Goal: Communication & Community: Answer question/provide support

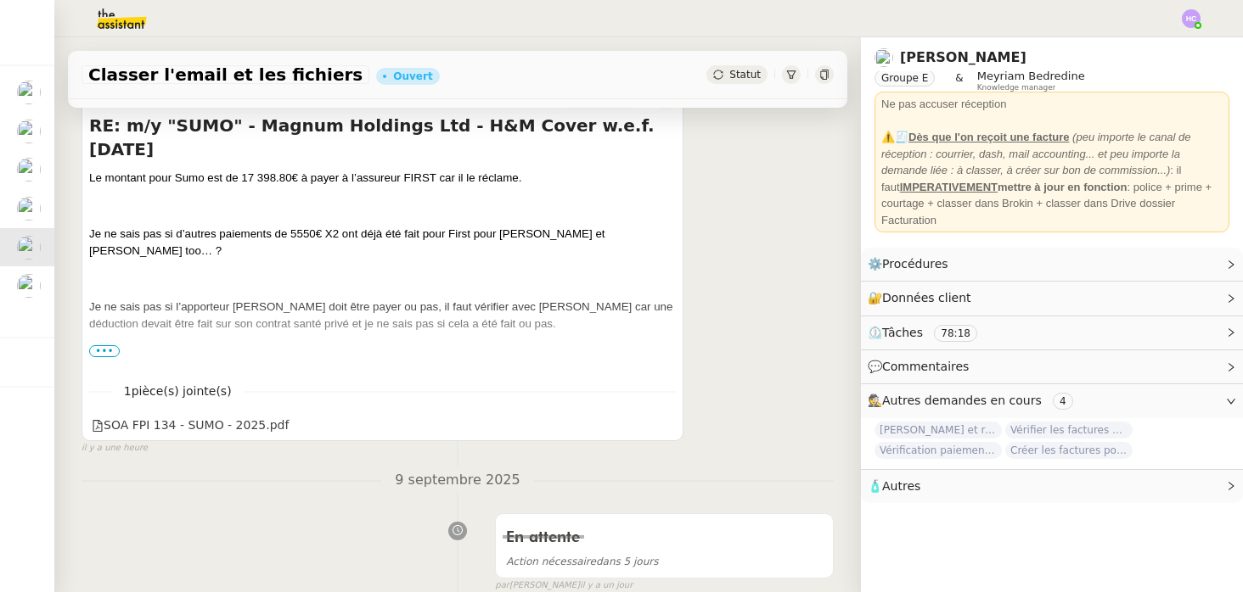
scroll to position [269, 0]
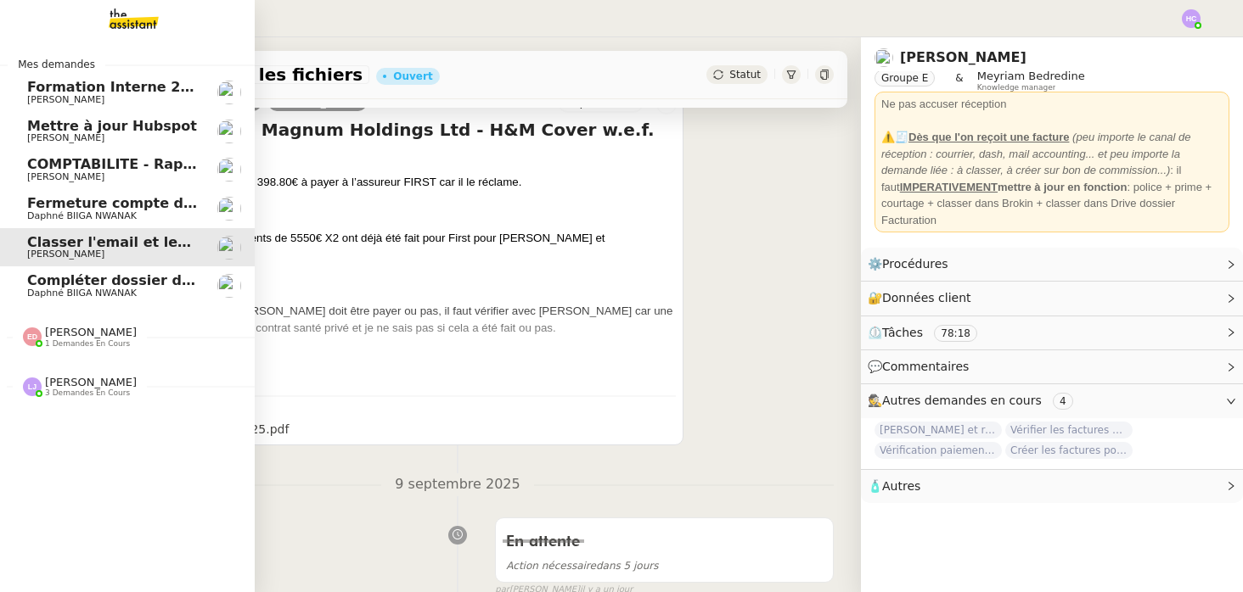
click at [68, 291] on span "Daphné BIIGA NWANAK" at bounding box center [81, 293] width 109 height 11
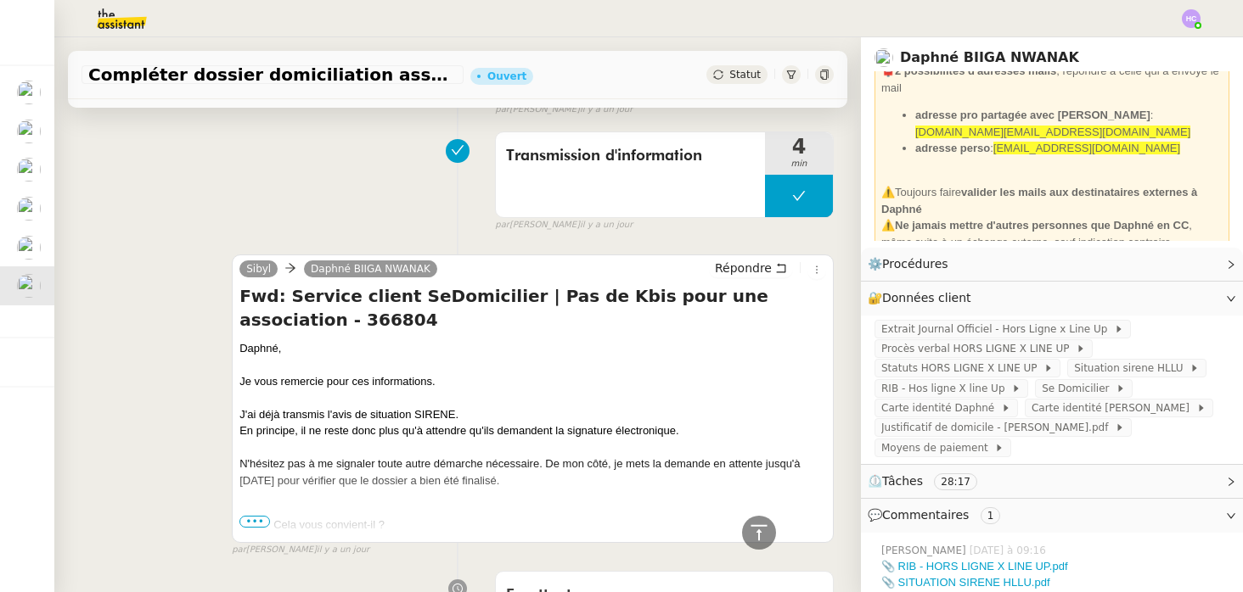
scroll to position [463, 0]
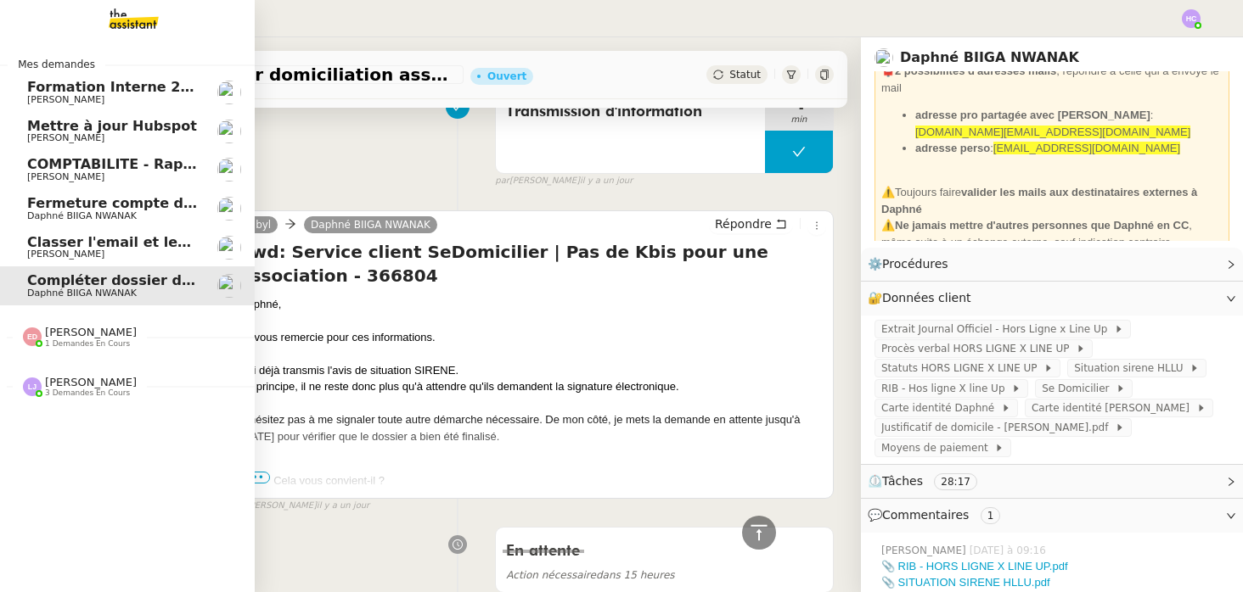
click at [43, 205] on span "Fermeture compte domiciliation Kandbaz" at bounding box center [185, 203] width 317 height 16
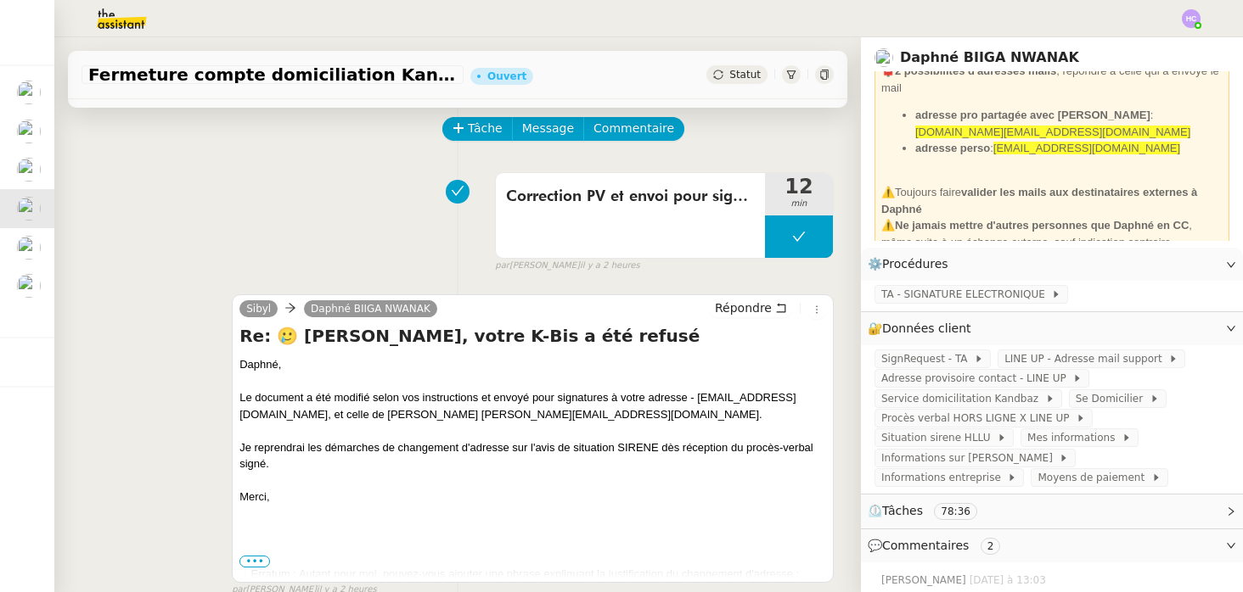
scroll to position [91, 0]
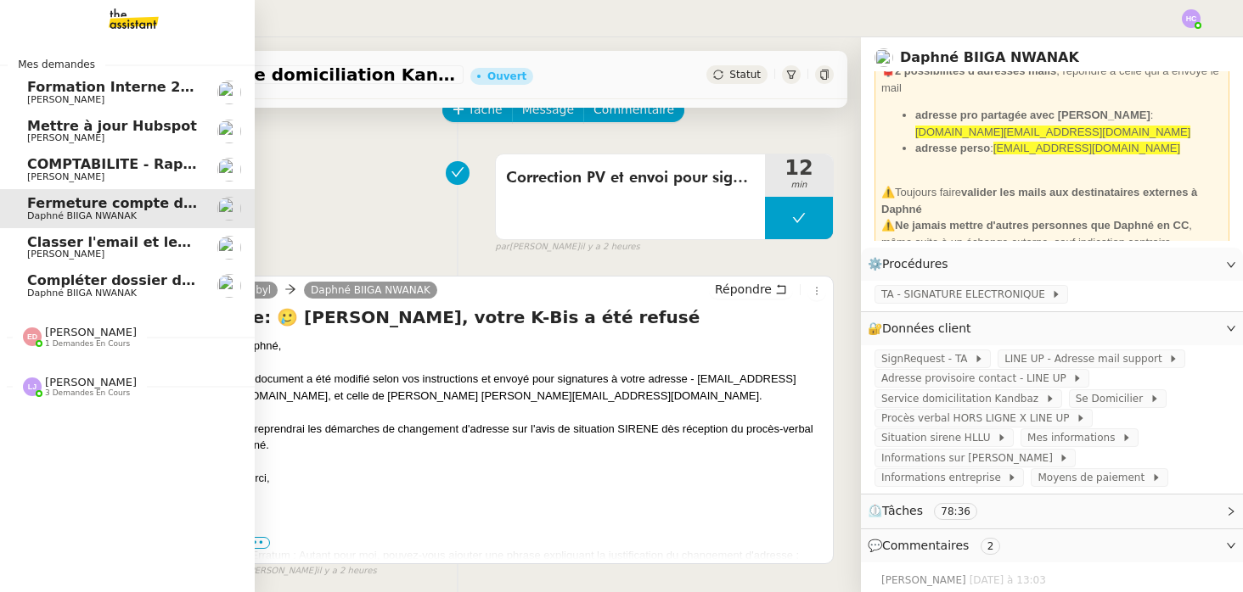
click at [96, 284] on span "Compléter dossier domiciliation asso sur Se Domicilier" at bounding box center [236, 280] width 418 height 16
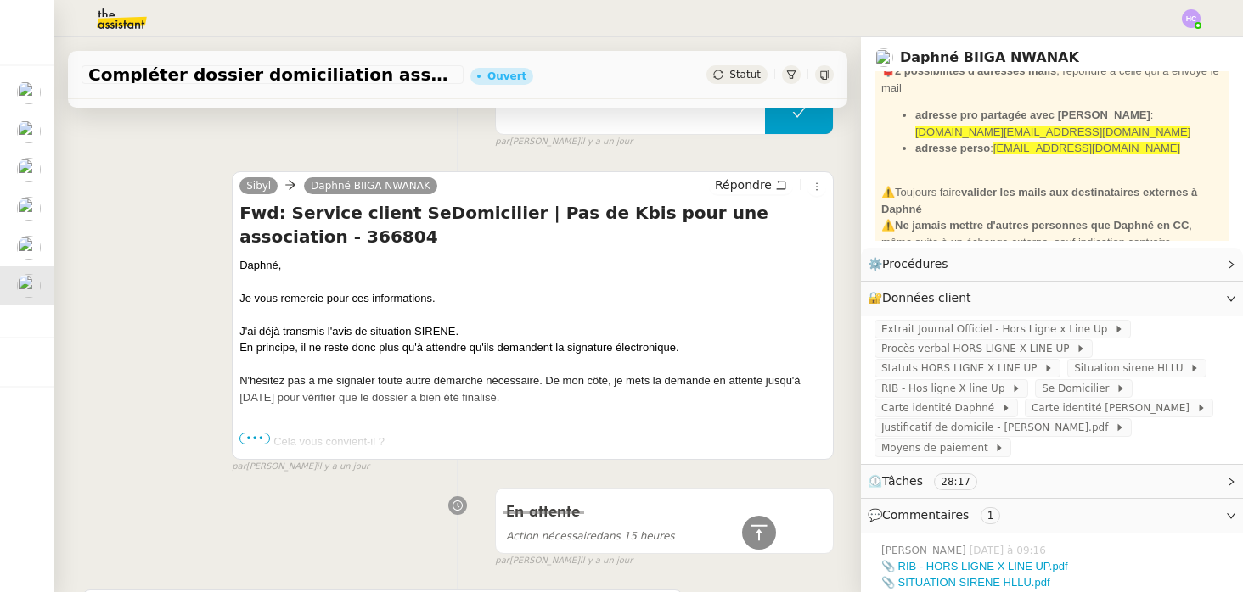
scroll to position [516, 0]
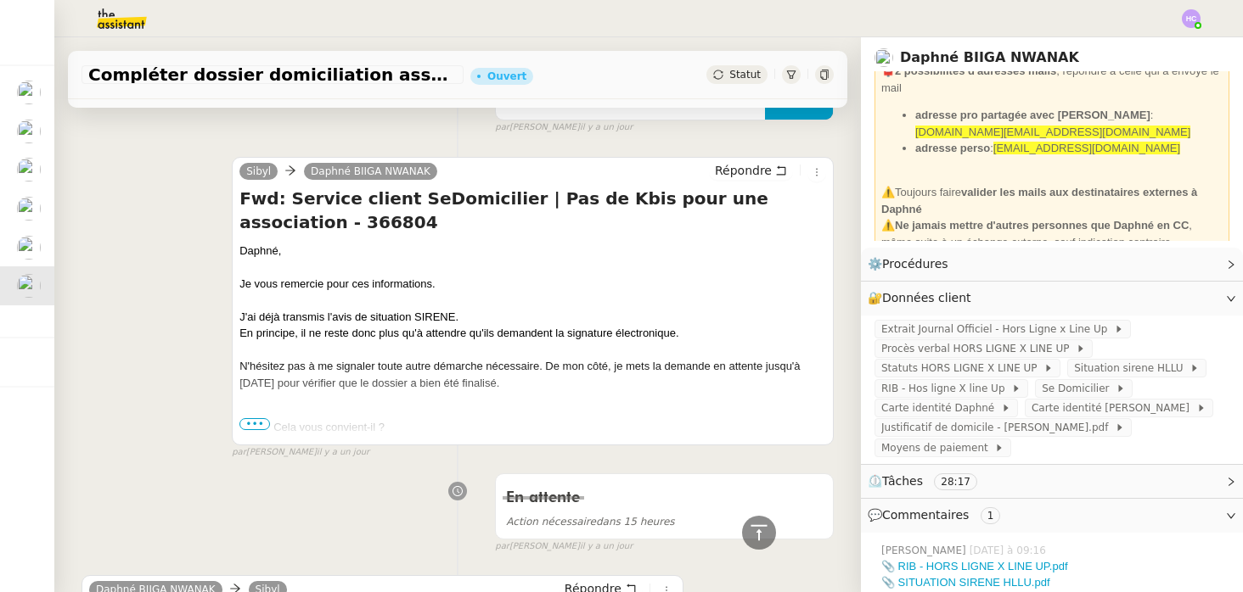
click at [259, 419] on span "•••" at bounding box center [254, 424] width 31 height 12
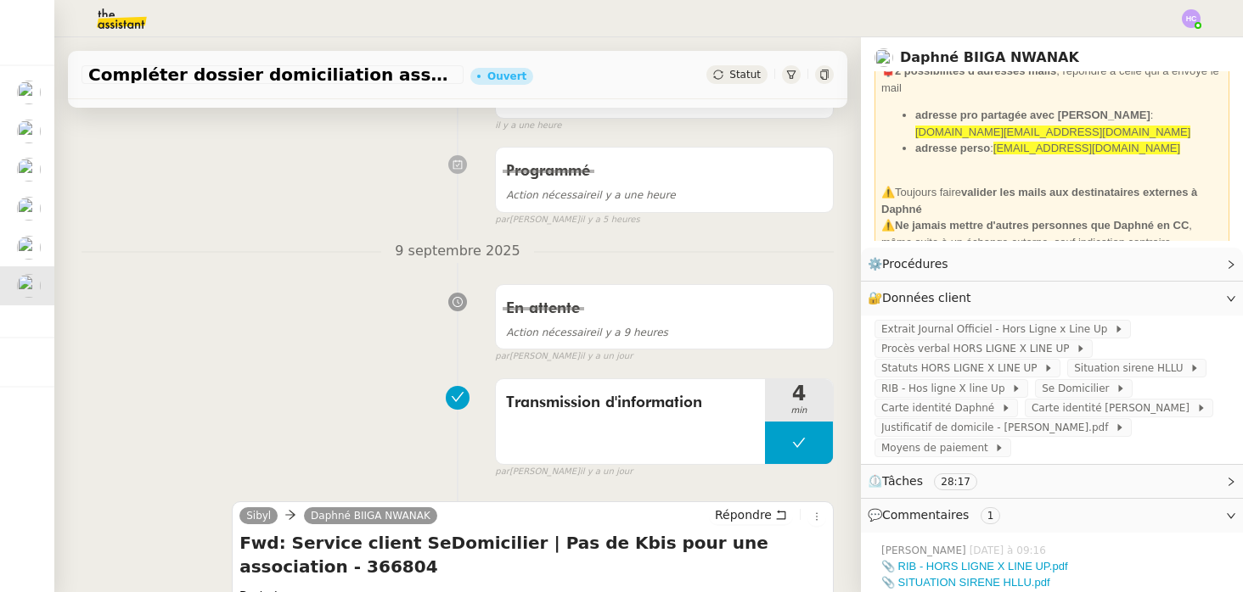
scroll to position [331, 0]
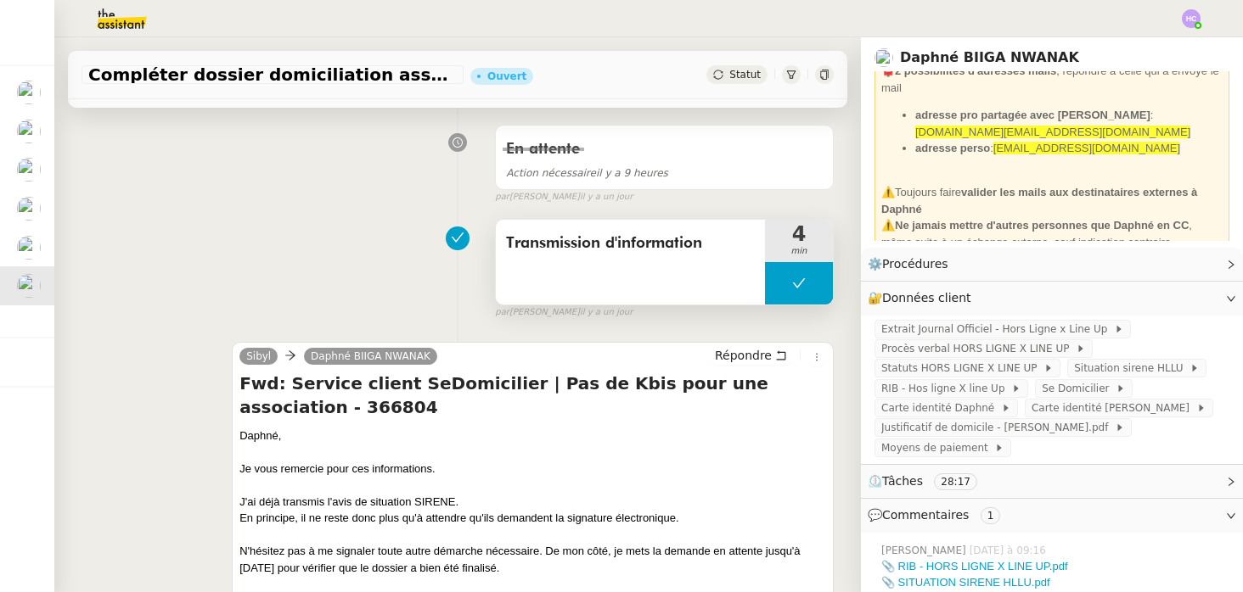
click at [794, 276] on button at bounding box center [799, 283] width 68 height 42
click at [820, 284] on icon at bounding box center [816, 284] width 14 height 14
click at [820, 284] on button at bounding box center [799, 283] width 68 height 42
click at [788, 284] on icon at bounding box center [782, 284] width 14 height 14
click at [788, 284] on div at bounding box center [799, 283] width 68 height 42
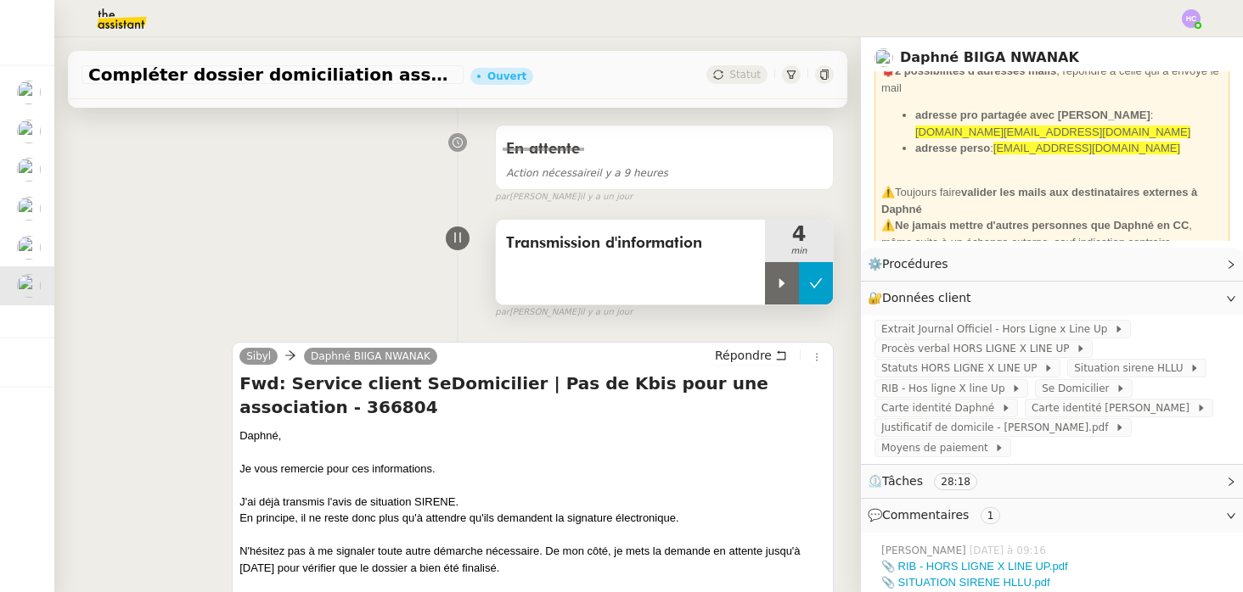
click at [824, 292] on button at bounding box center [816, 283] width 34 height 42
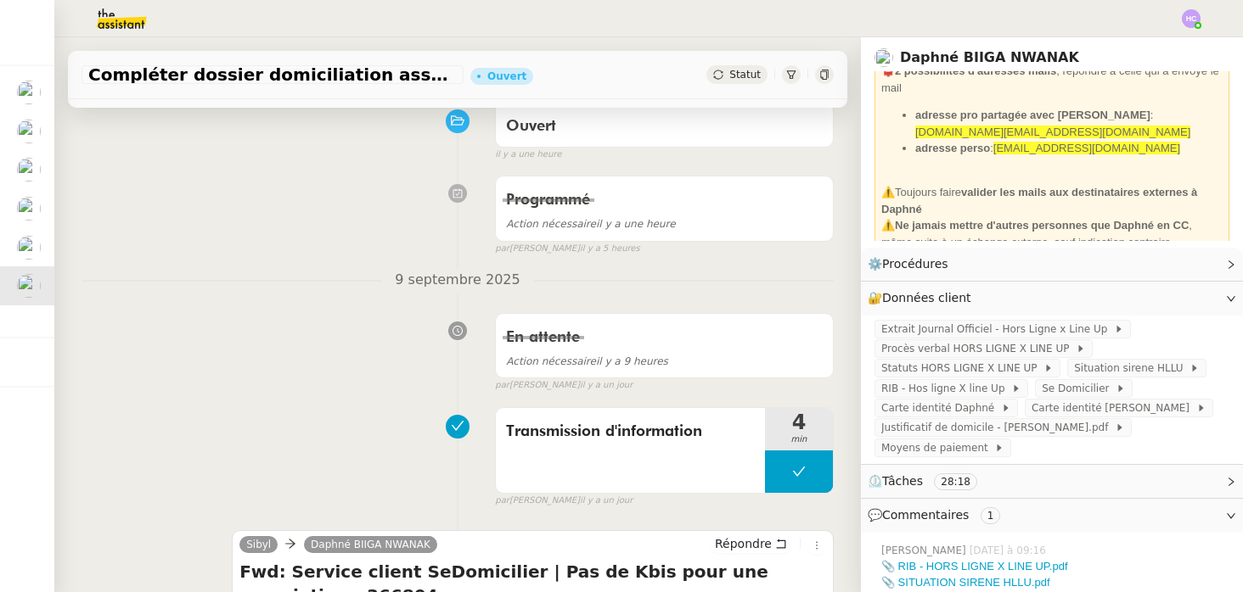
scroll to position [0, 0]
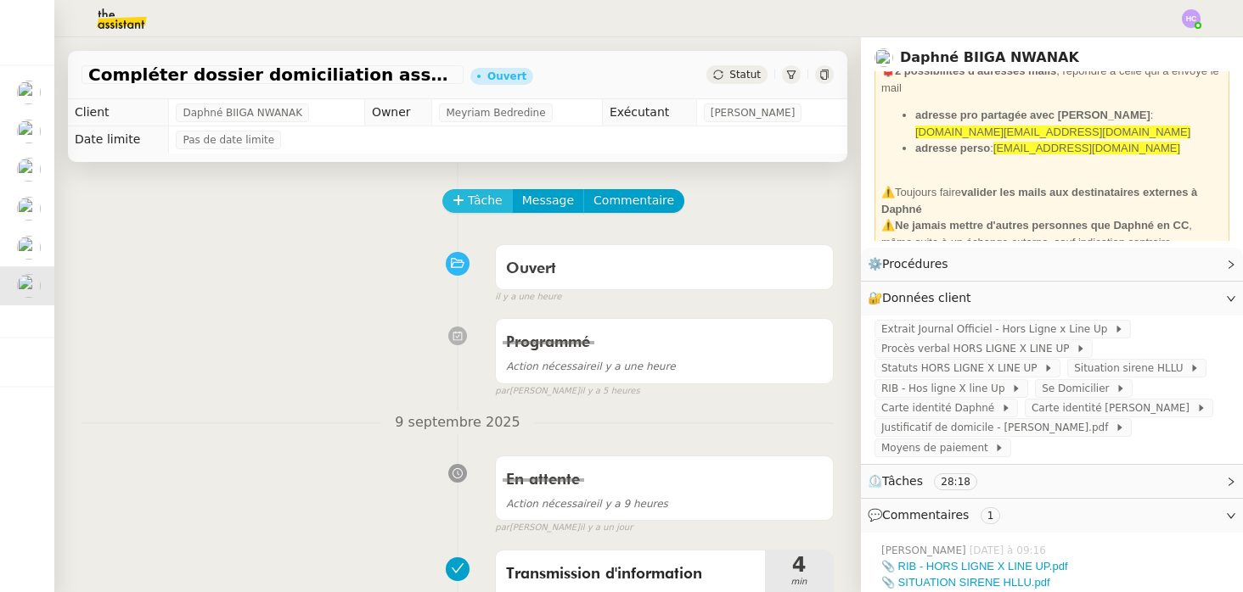
click at [468, 194] on span "Tâche" at bounding box center [485, 201] width 35 height 20
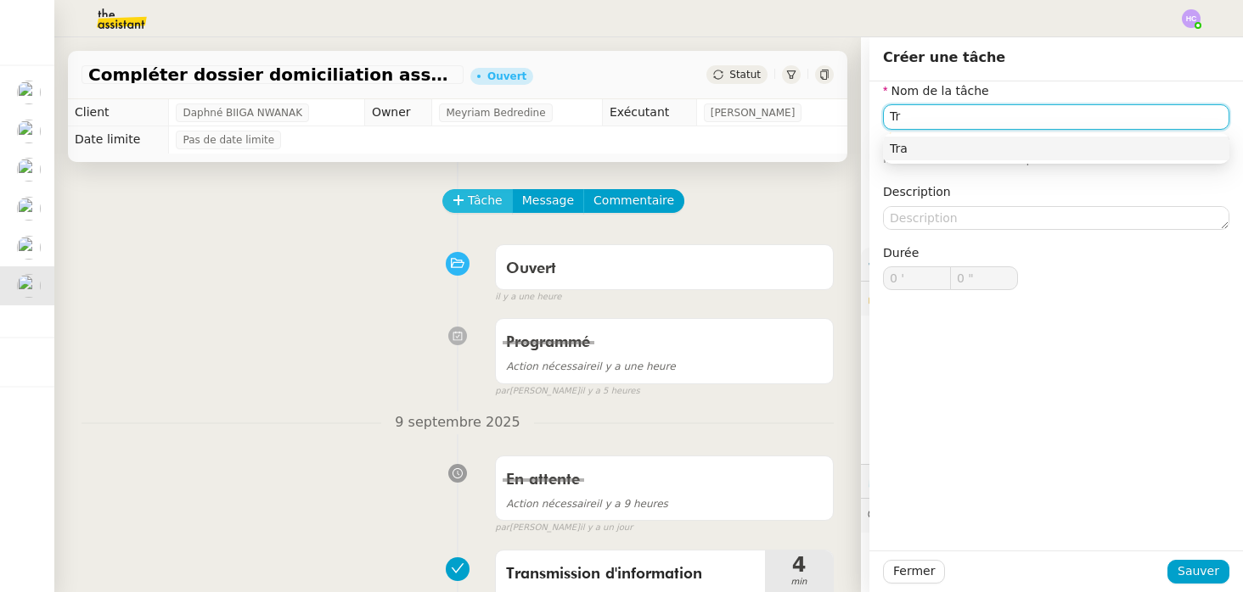
type input "T"
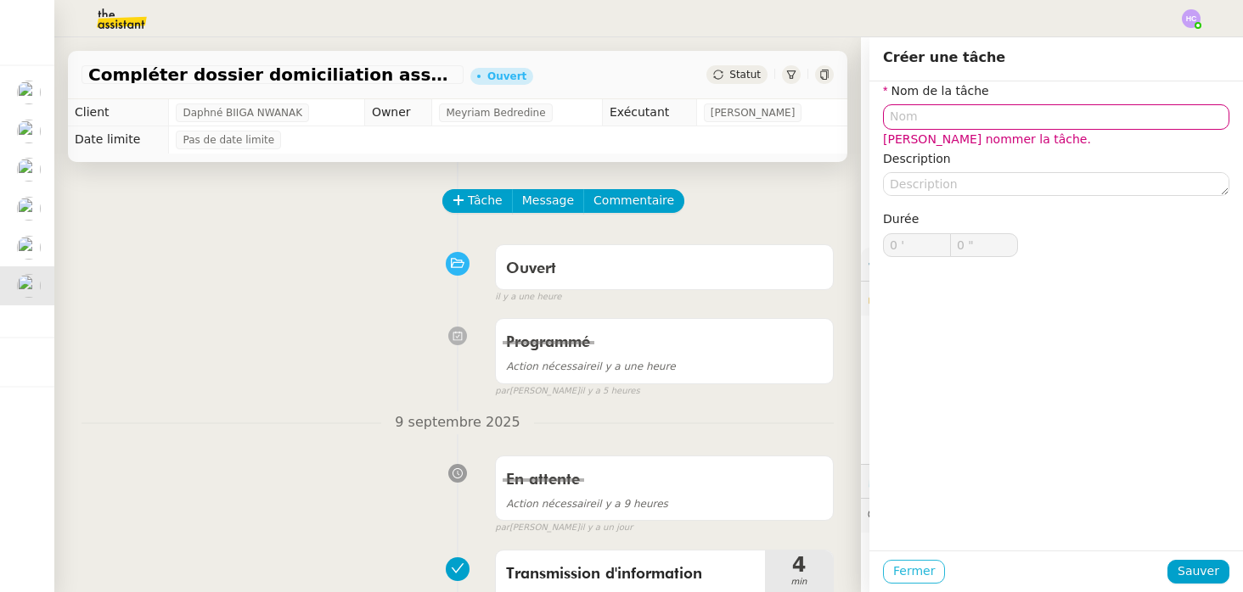
click at [913, 572] on span "Fermer" at bounding box center [914, 572] width 42 height 20
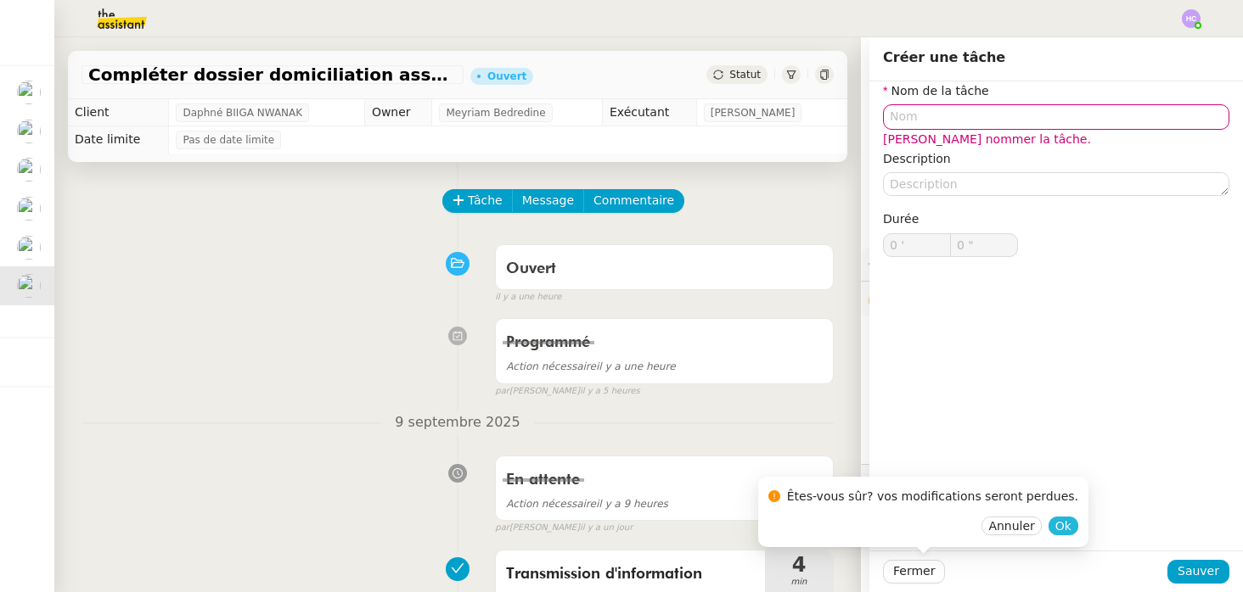
click at [1055, 527] on span "Ok" at bounding box center [1063, 526] width 16 height 17
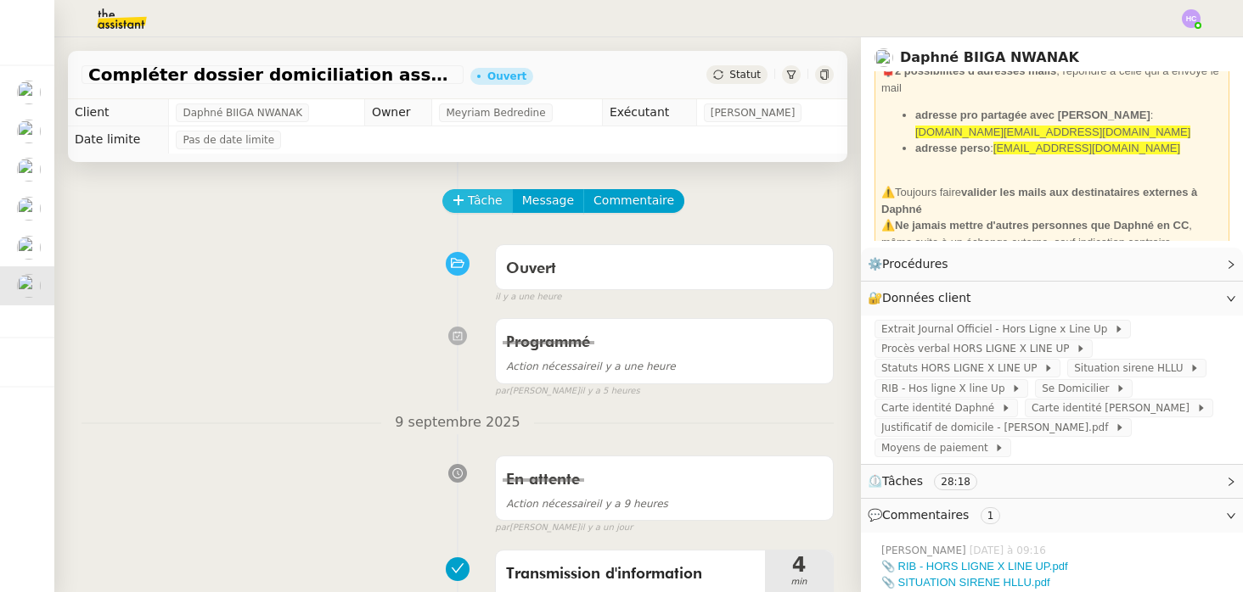
click at [474, 199] on span "Tâche" at bounding box center [485, 201] width 35 height 20
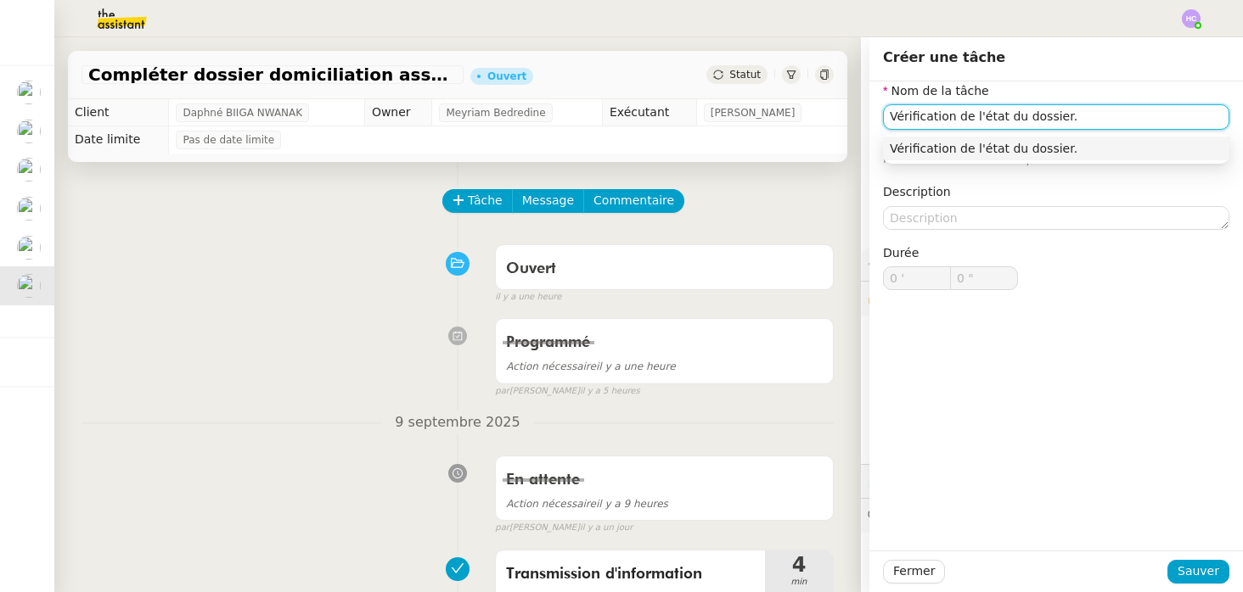
click at [1015, 150] on div "Vérification de l'état du dossier." at bounding box center [1056, 148] width 333 height 15
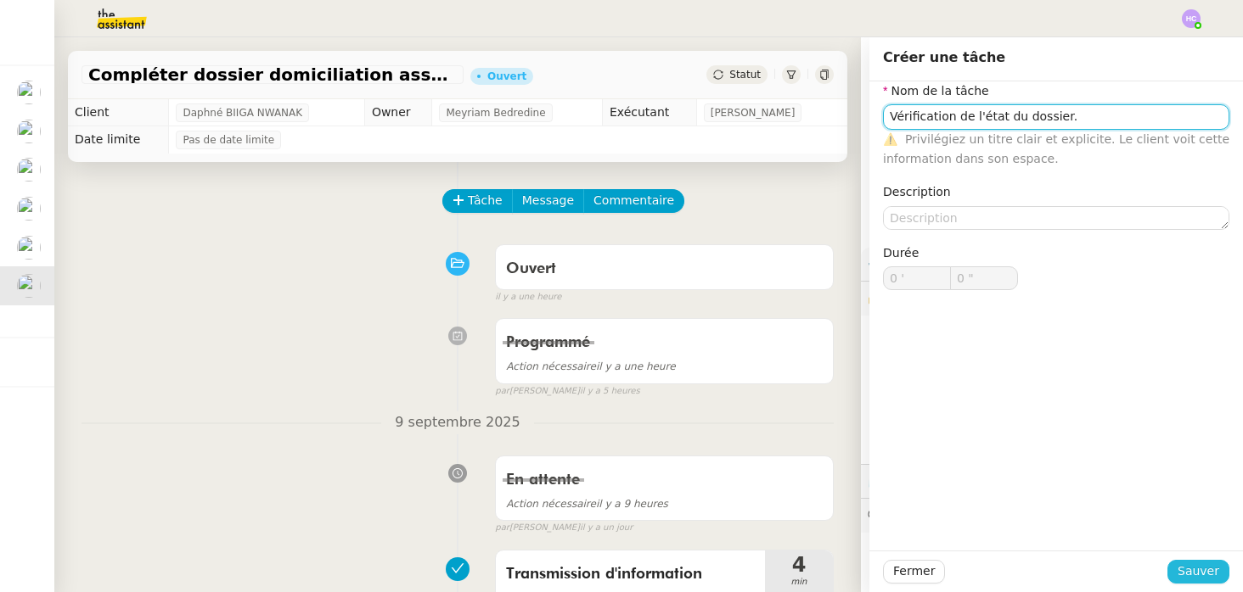
type input "Vérification de l'état du dossier."
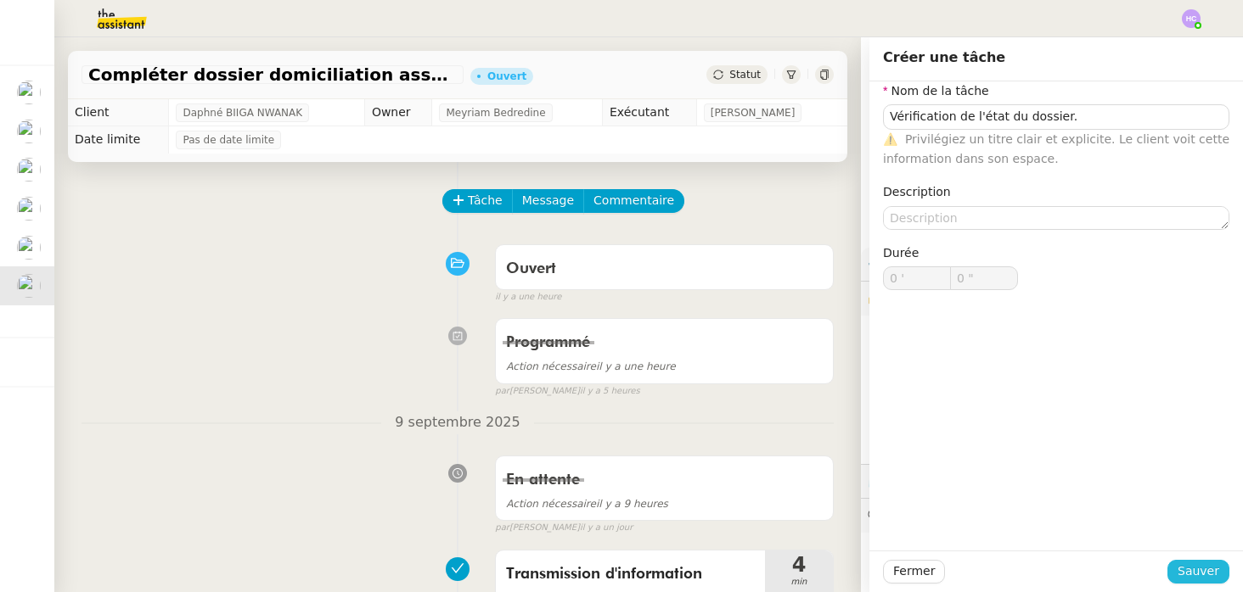
click at [1181, 571] on span "Sauver" at bounding box center [1198, 572] width 42 height 20
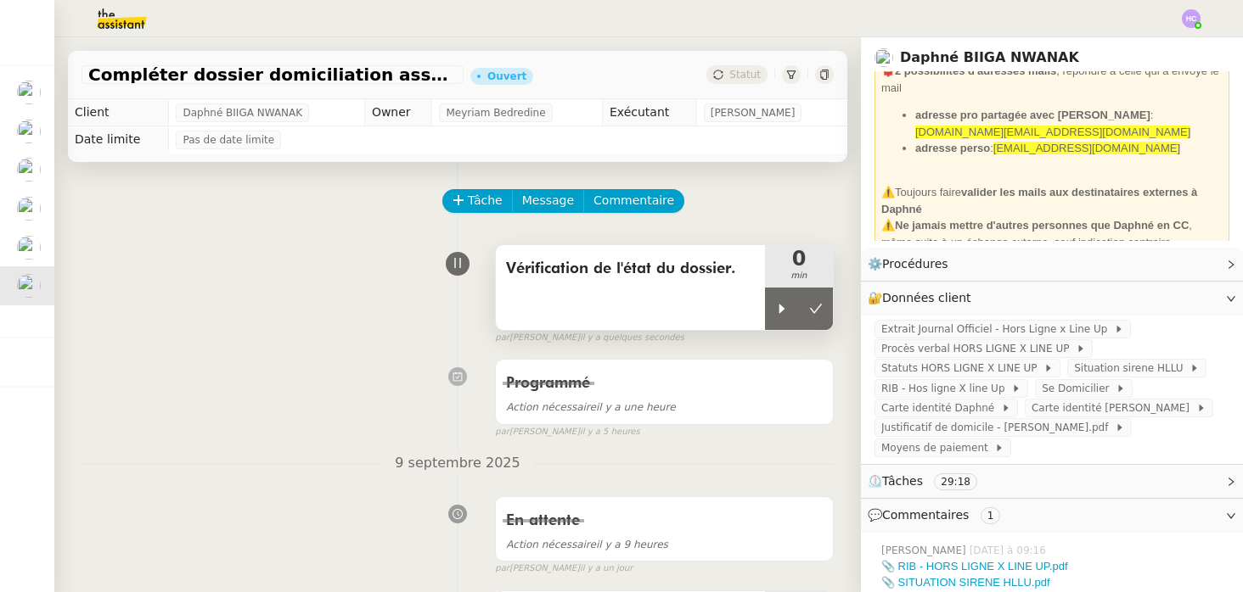
click at [678, 267] on span "Vérification de l'état du dossier." at bounding box center [630, 268] width 249 height 25
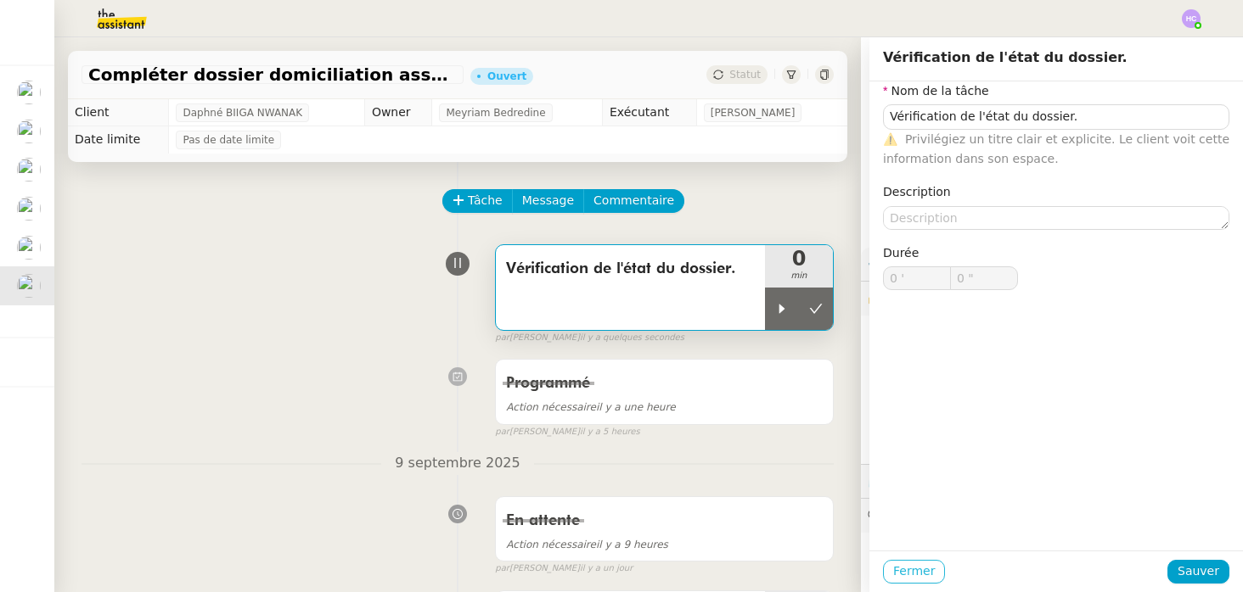
click at [893, 572] on span "Fermer" at bounding box center [914, 572] width 42 height 20
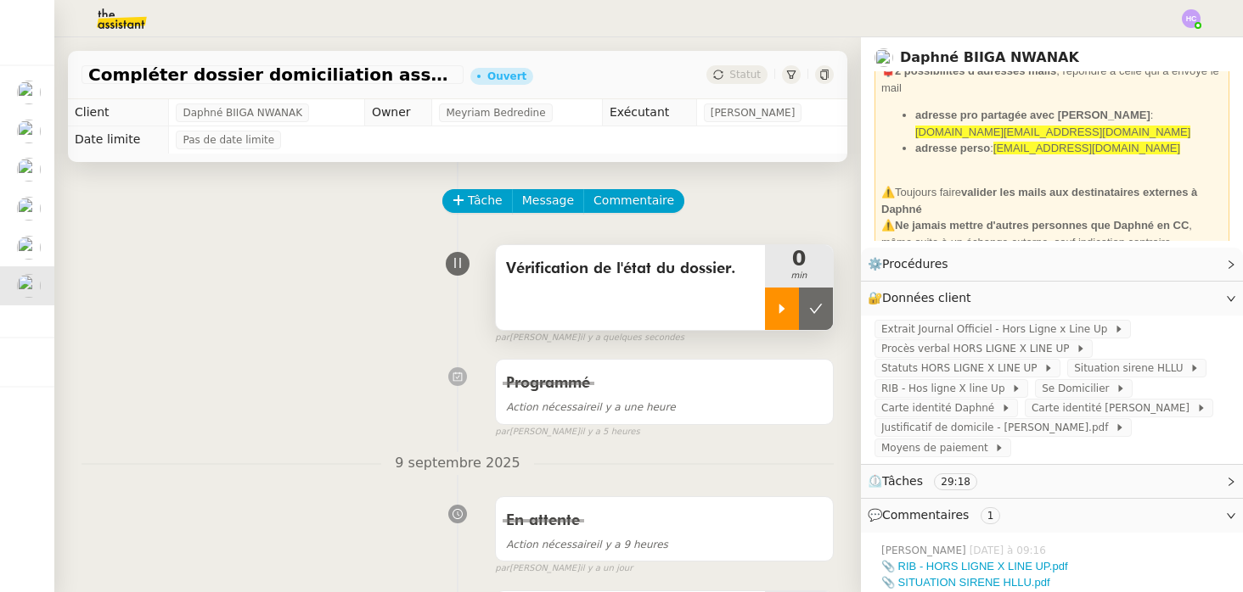
click at [778, 317] on div at bounding box center [782, 309] width 34 height 42
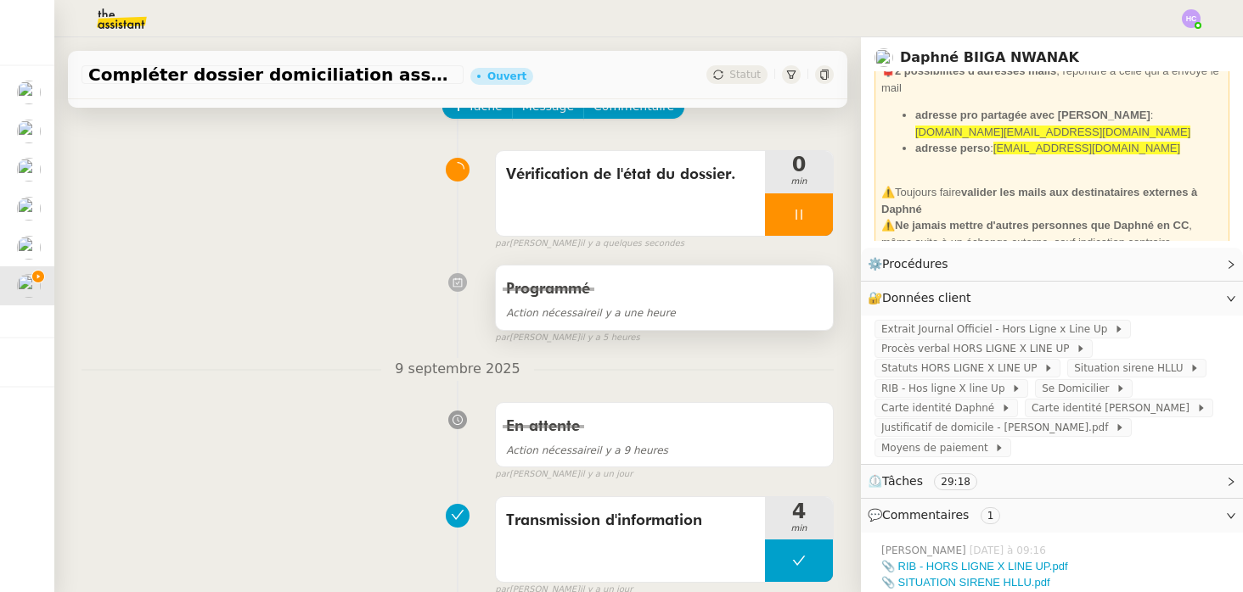
scroll to position [95, 0]
click at [1047, 390] on span "Se Domicilier" at bounding box center [1078, 388] width 74 height 17
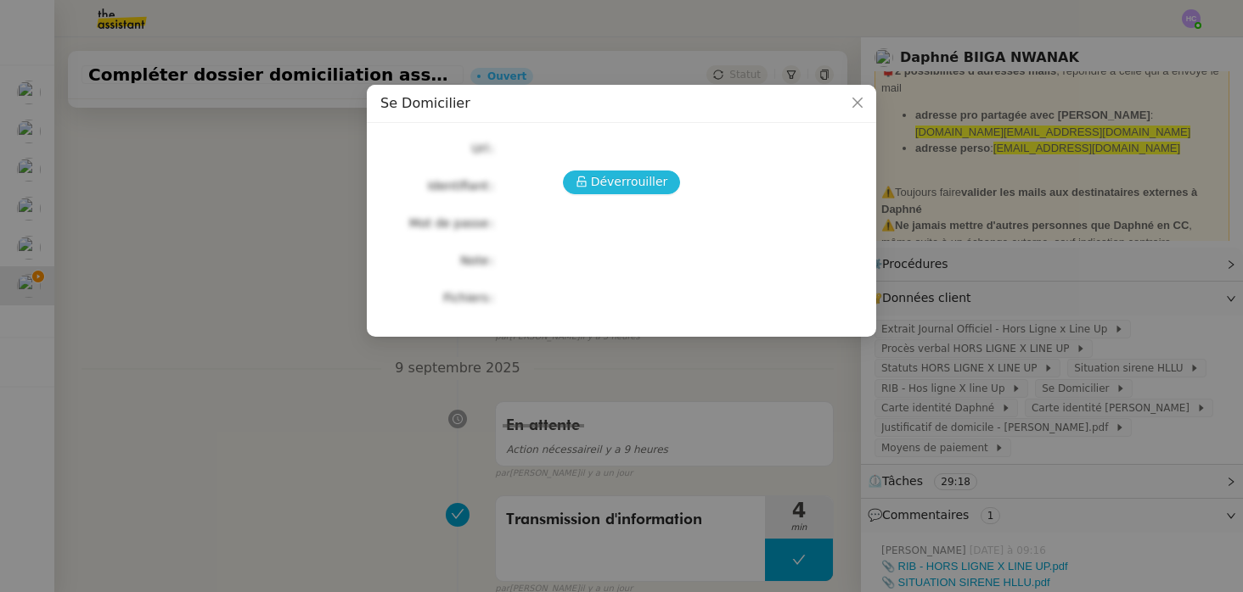
click at [598, 186] on span "Déverrouiller" at bounding box center [629, 182] width 77 height 20
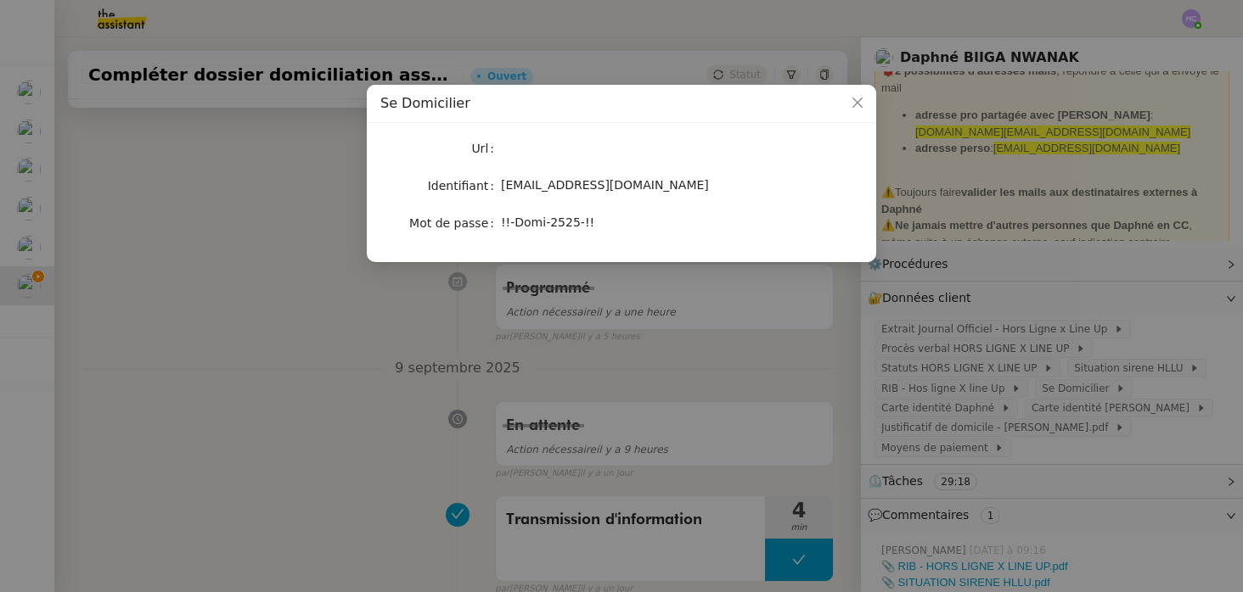
click at [597, 188] on span "[EMAIL_ADDRESS][DOMAIN_NAME]" at bounding box center [605, 185] width 208 height 14
copy span "[EMAIL_ADDRESS][DOMAIN_NAME]"
click at [591, 182] on span "[EMAIL_ADDRESS][DOMAIN_NAME]" at bounding box center [605, 185] width 208 height 14
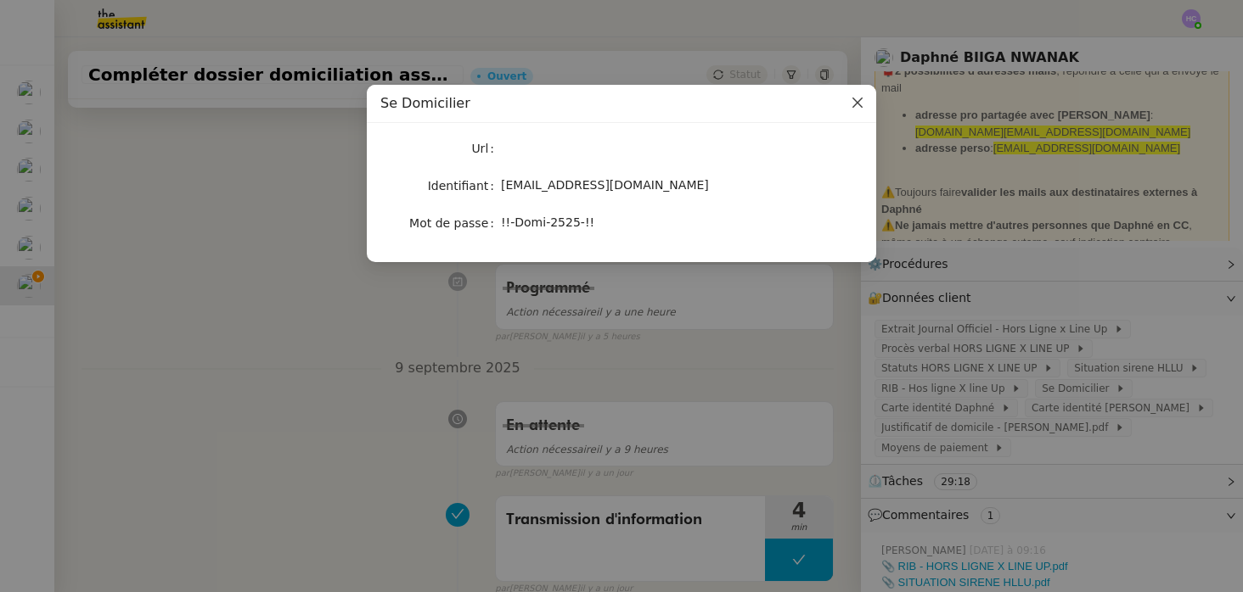
click at [852, 105] on icon "Close" at bounding box center [857, 103] width 14 height 14
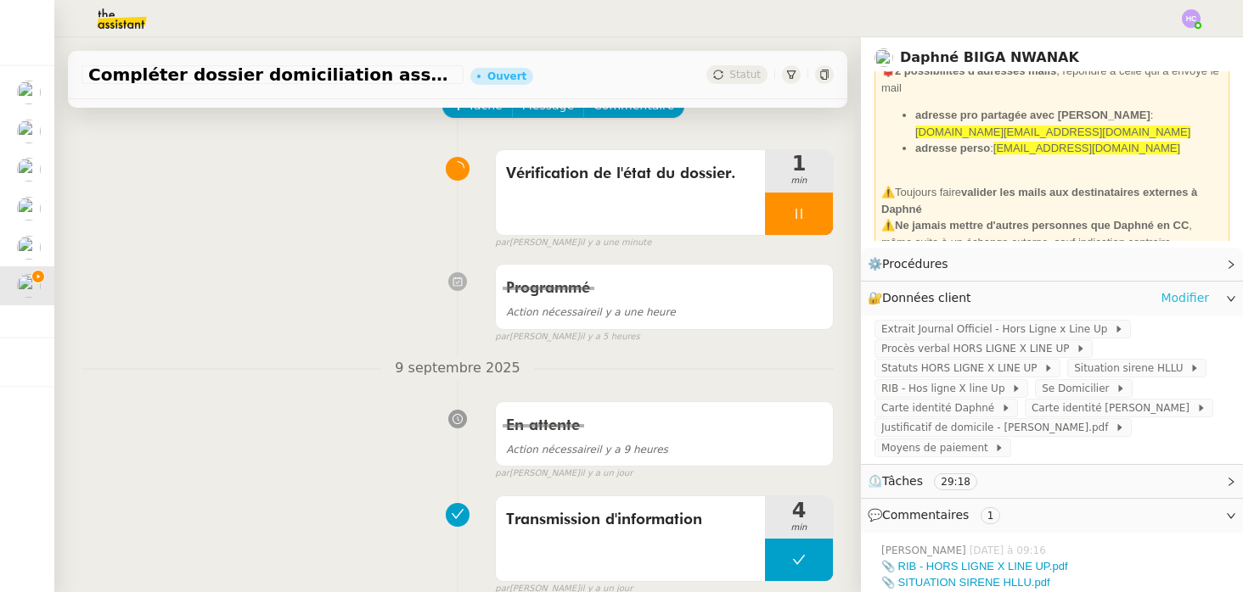
click at [1169, 298] on link "Modifier" at bounding box center [1184, 299] width 48 height 20
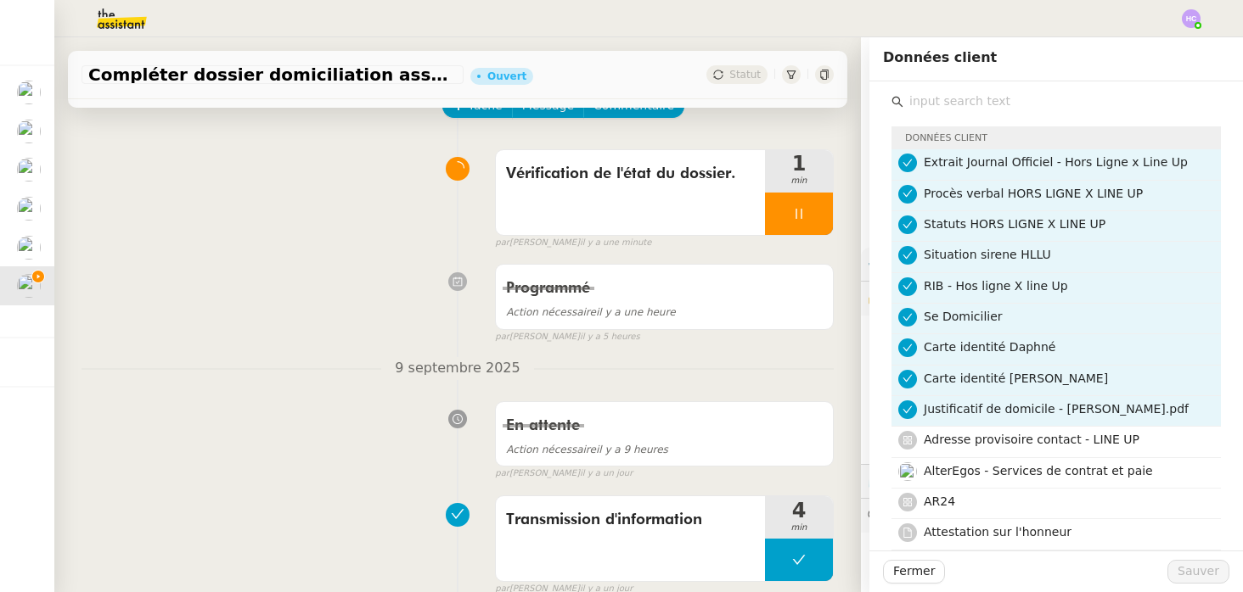
click at [935, 107] on input "text" at bounding box center [1061, 101] width 317 height 23
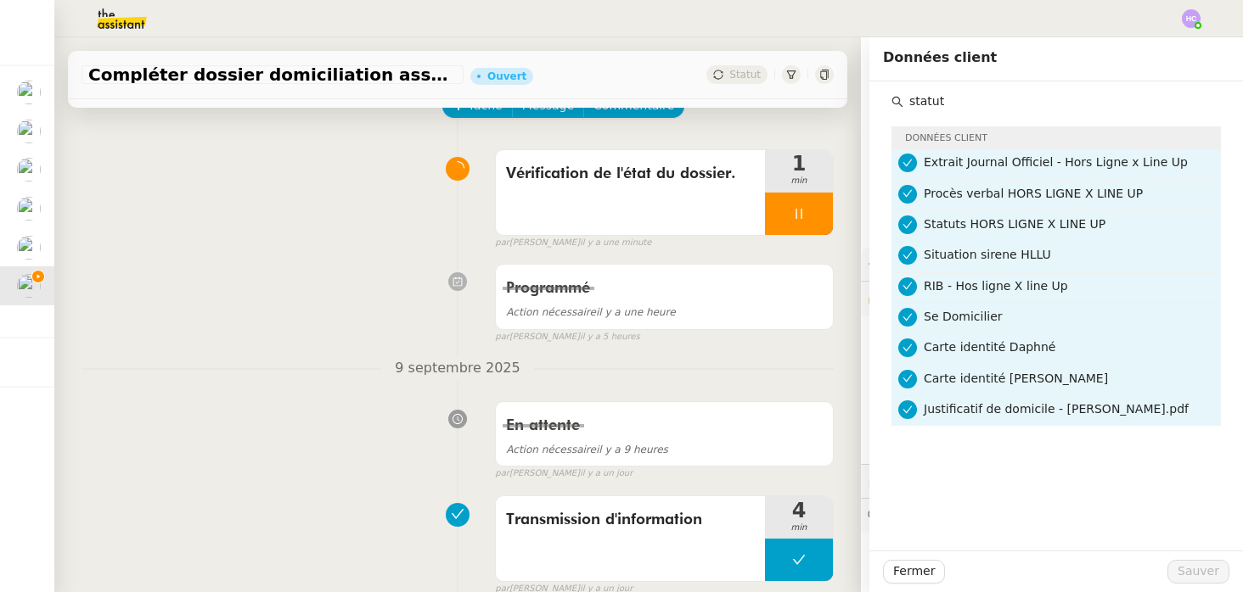
type input "statut"
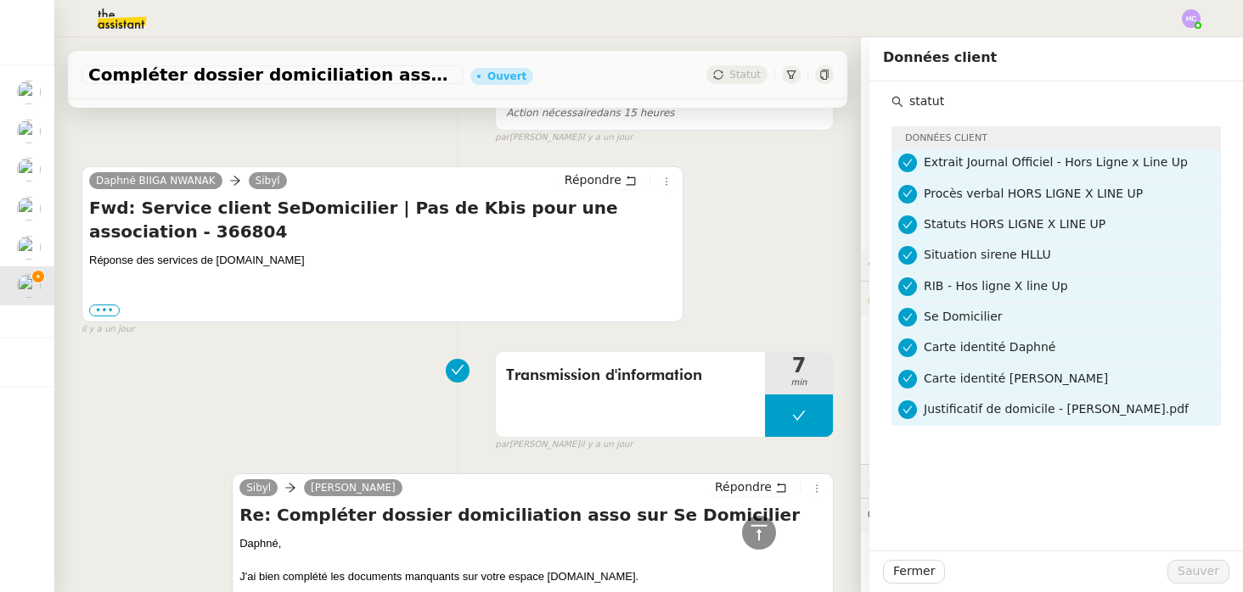
scroll to position [1114, 0]
click at [104, 306] on label "•••" at bounding box center [104, 312] width 31 height 12
click at [0, 0] on input "•••" at bounding box center [0, 0] width 0 height 0
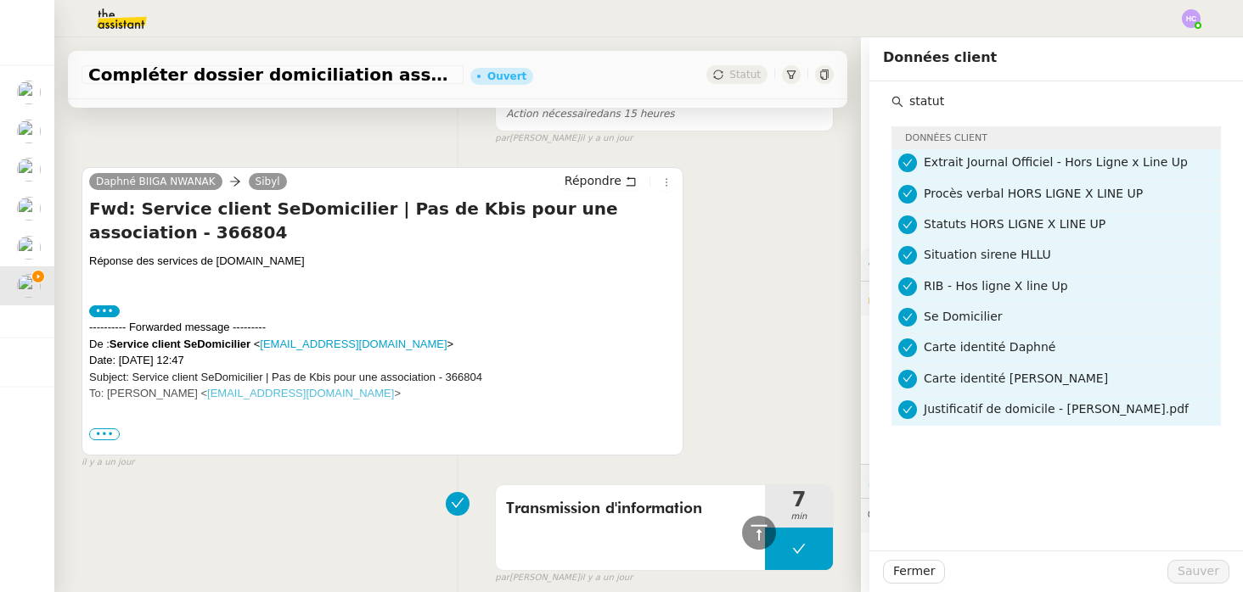
click at [106, 432] on span "•••" at bounding box center [104, 435] width 31 height 12
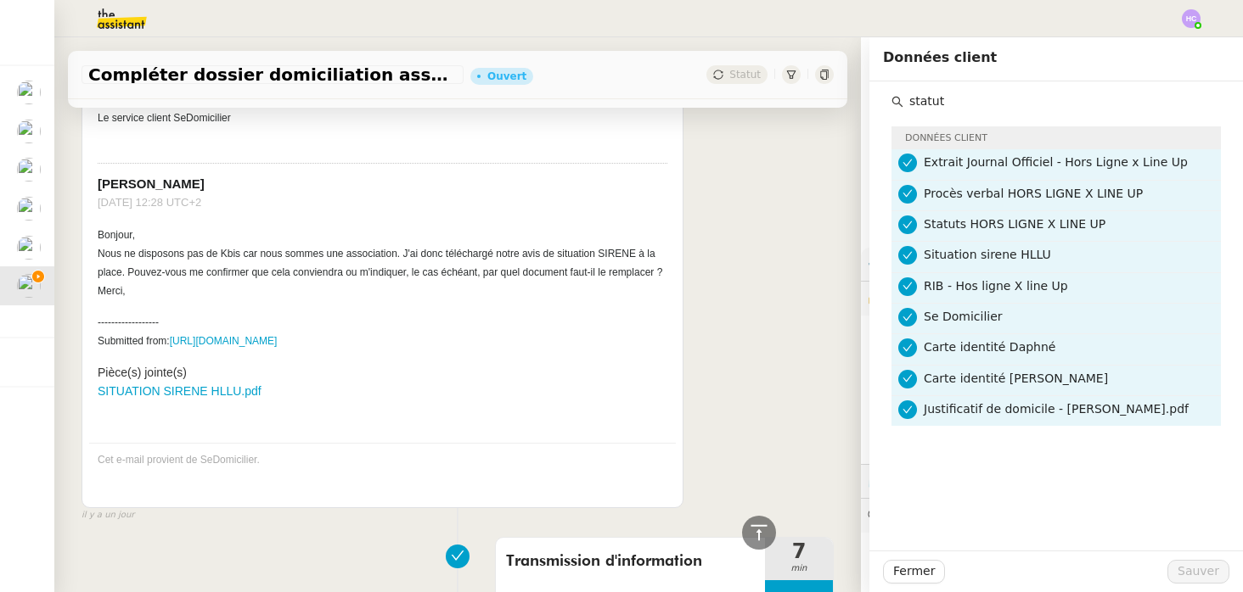
scroll to position [2228, 0]
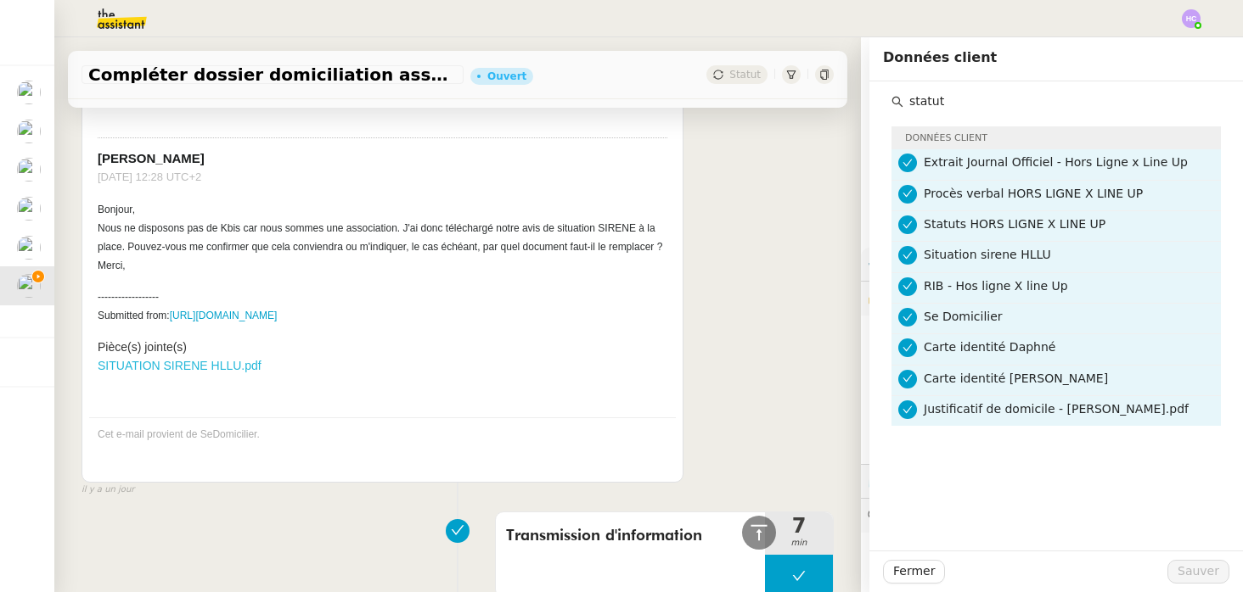
click at [149, 373] on link "SITUATION SIRENE HLLU.pdf" at bounding box center [180, 366] width 164 height 14
click at [916, 572] on span "Fermer" at bounding box center [914, 572] width 42 height 20
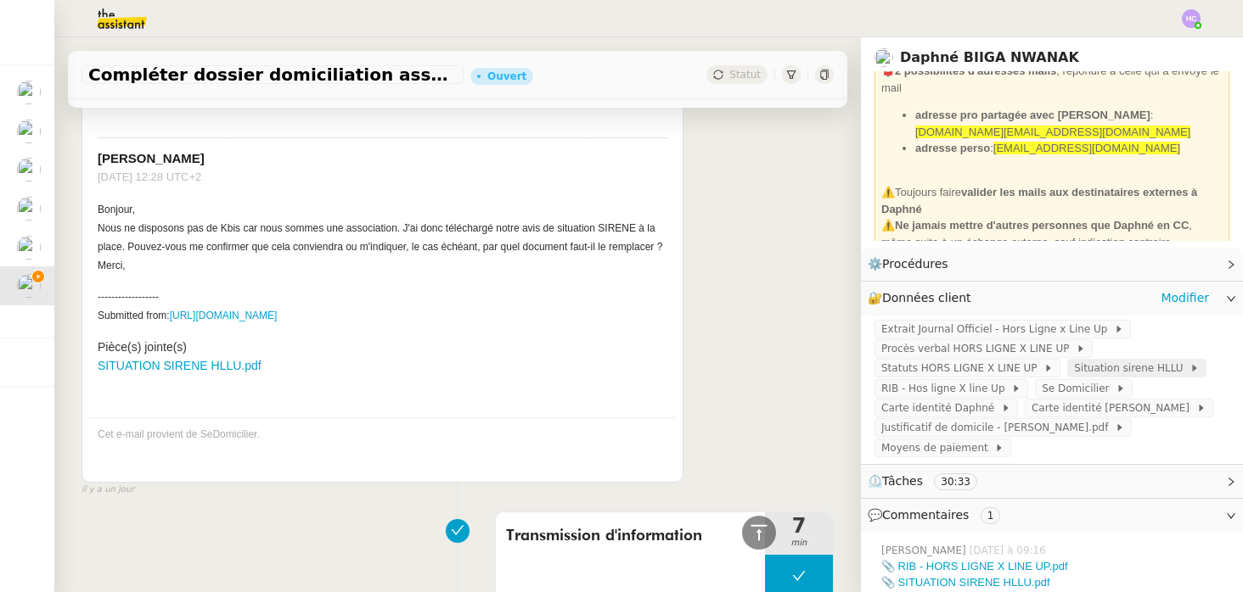
click at [1076, 365] on span "Situation sirene HLLU" at bounding box center [1131, 368] width 115 height 17
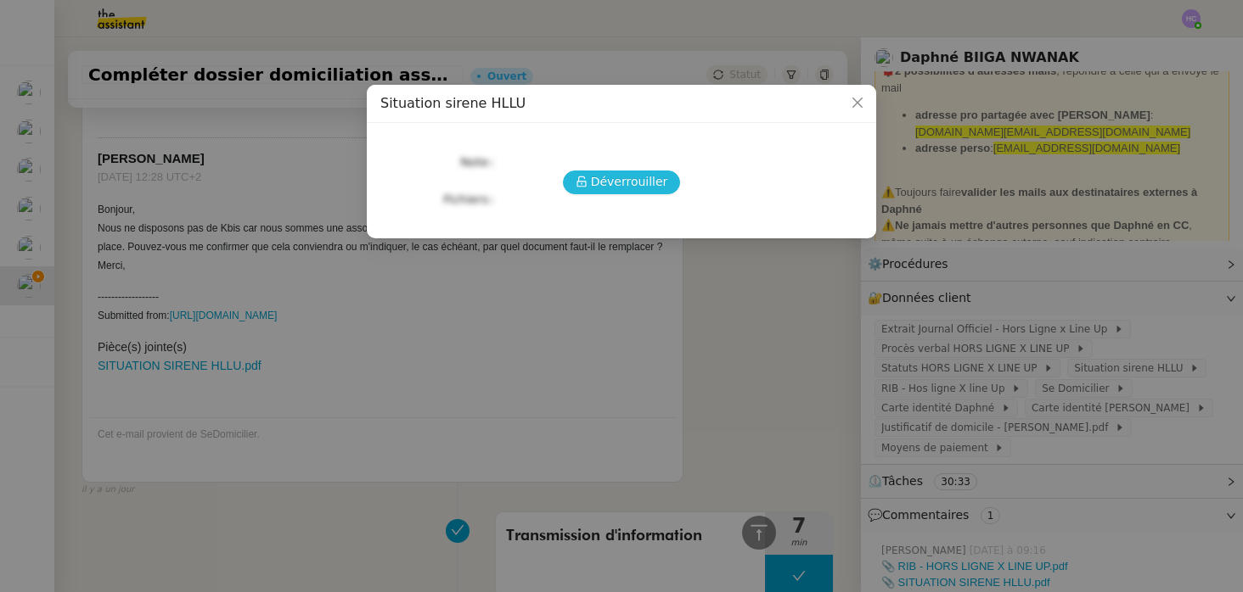
click at [618, 175] on span "Déverrouiller" at bounding box center [629, 182] width 77 height 20
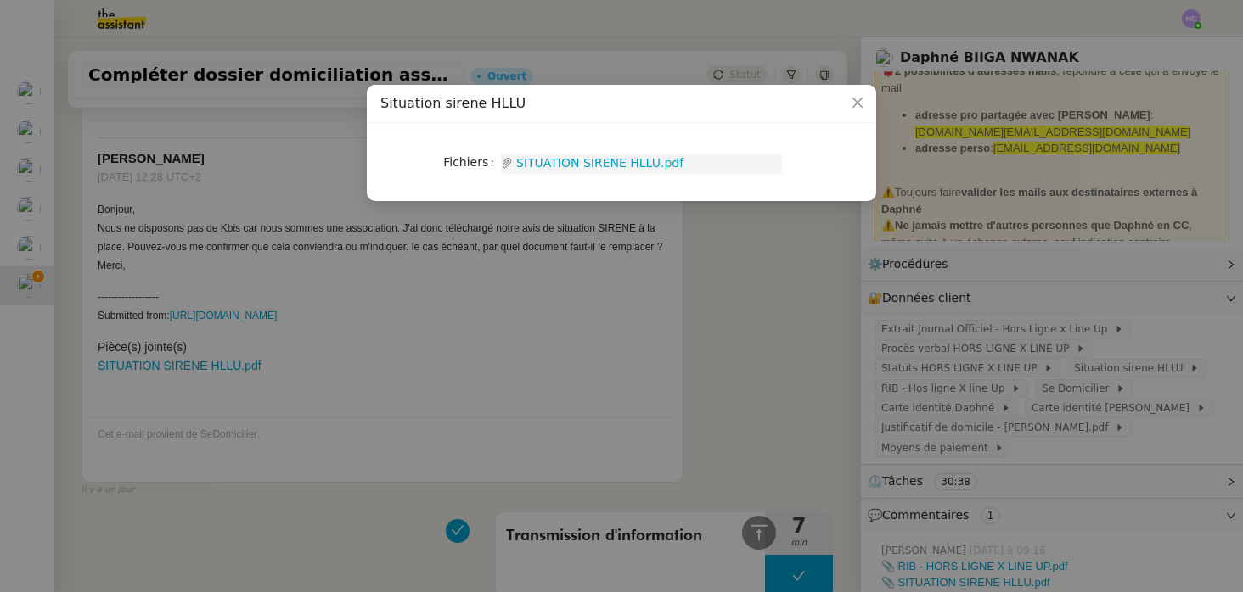
click at [587, 159] on link "SITUATION SIRENE HLLU.pdf" at bounding box center [647, 164] width 269 height 20
click at [278, 260] on nz-modal-container "Situation sirene HLLU Fichiers Upload SITUATION SIRENE HLLU.pdf" at bounding box center [621, 296] width 1243 height 592
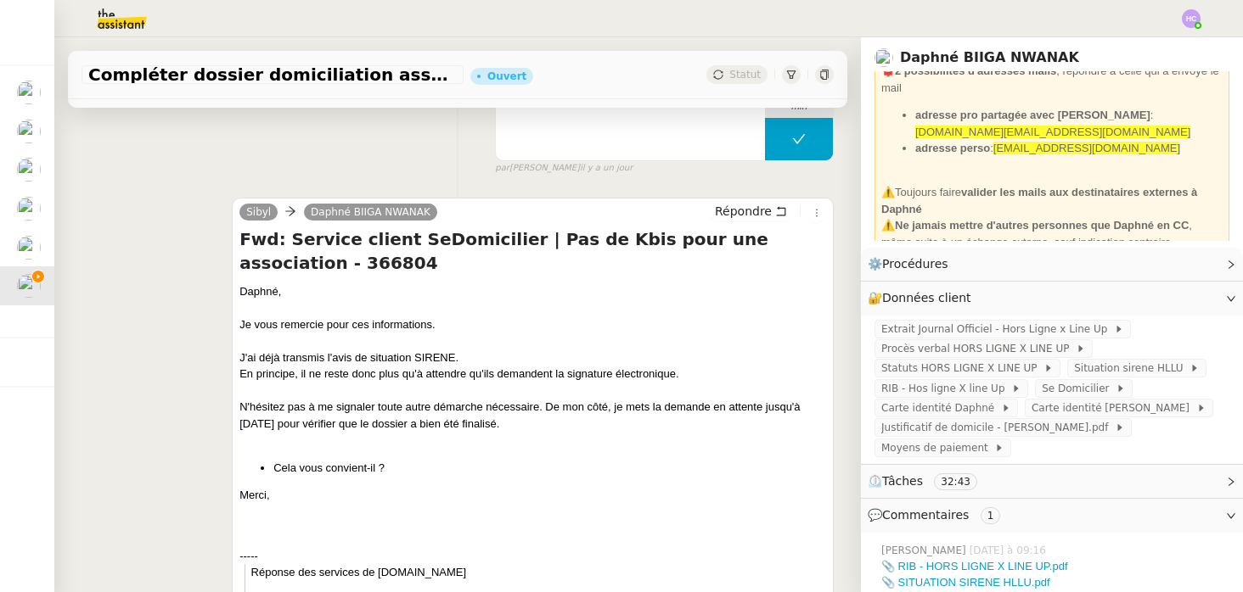
scroll to position [524, 0]
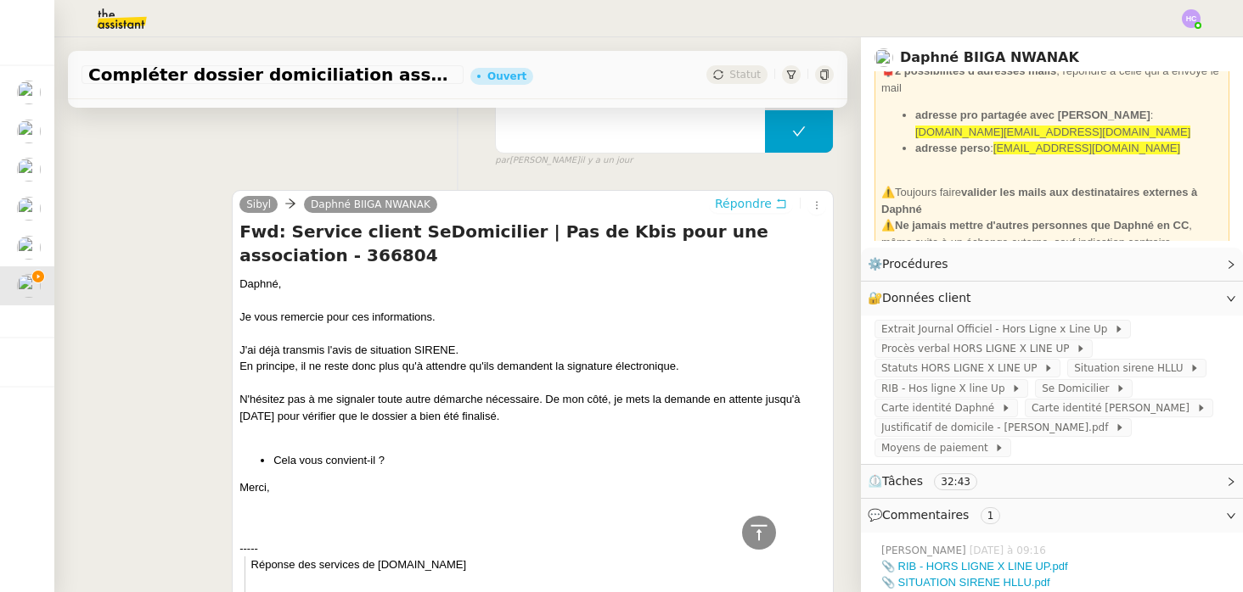
click at [742, 199] on span "Répondre" at bounding box center [743, 203] width 57 height 17
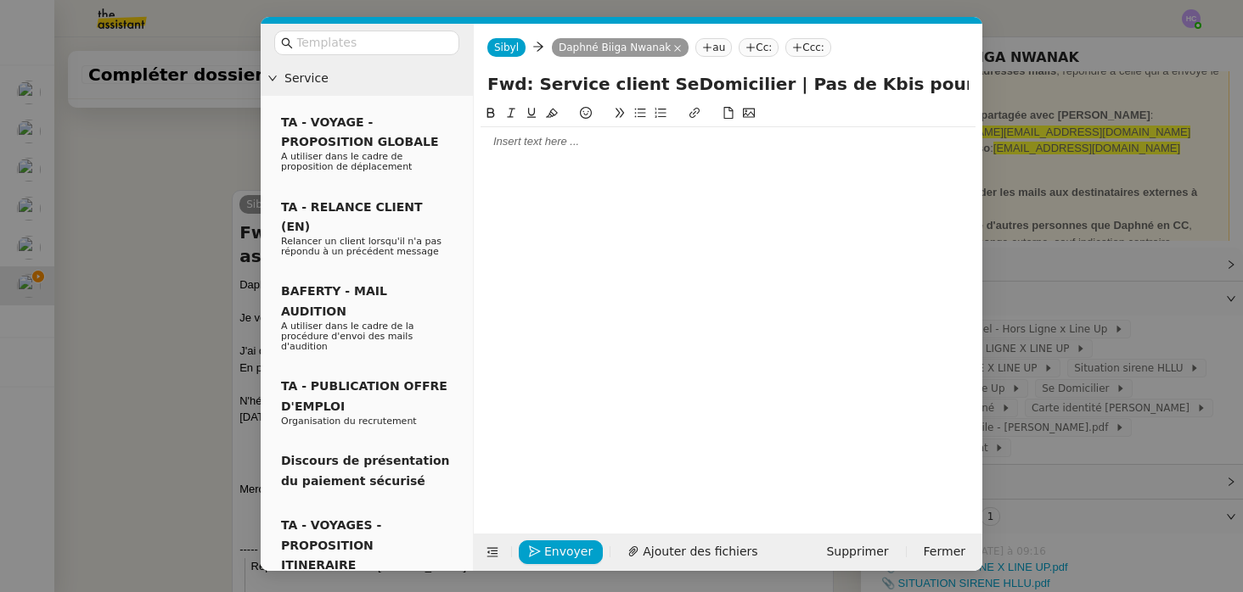
scroll to position [676, 0]
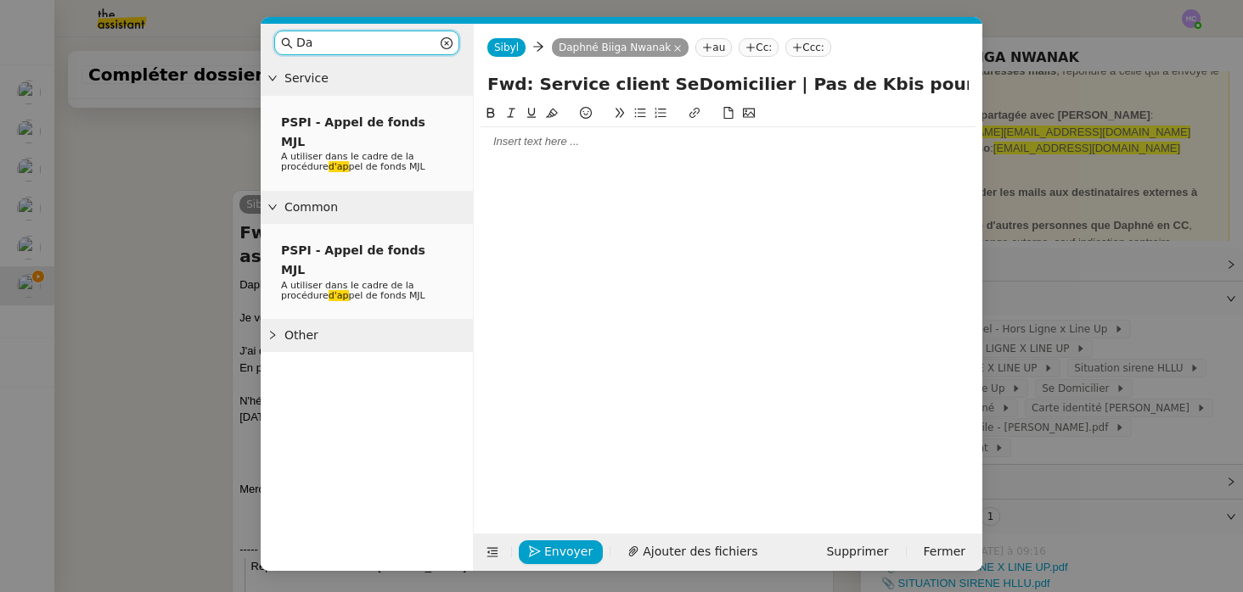
type input "D"
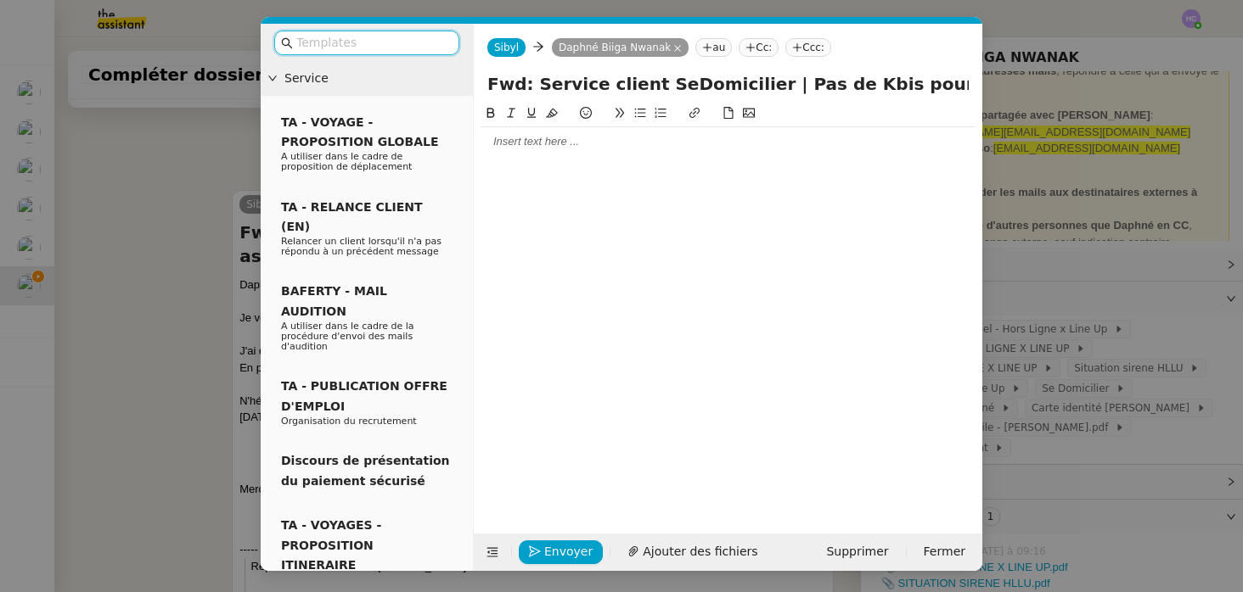
click at [689, 132] on div at bounding box center [727, 141] width 495 height 29
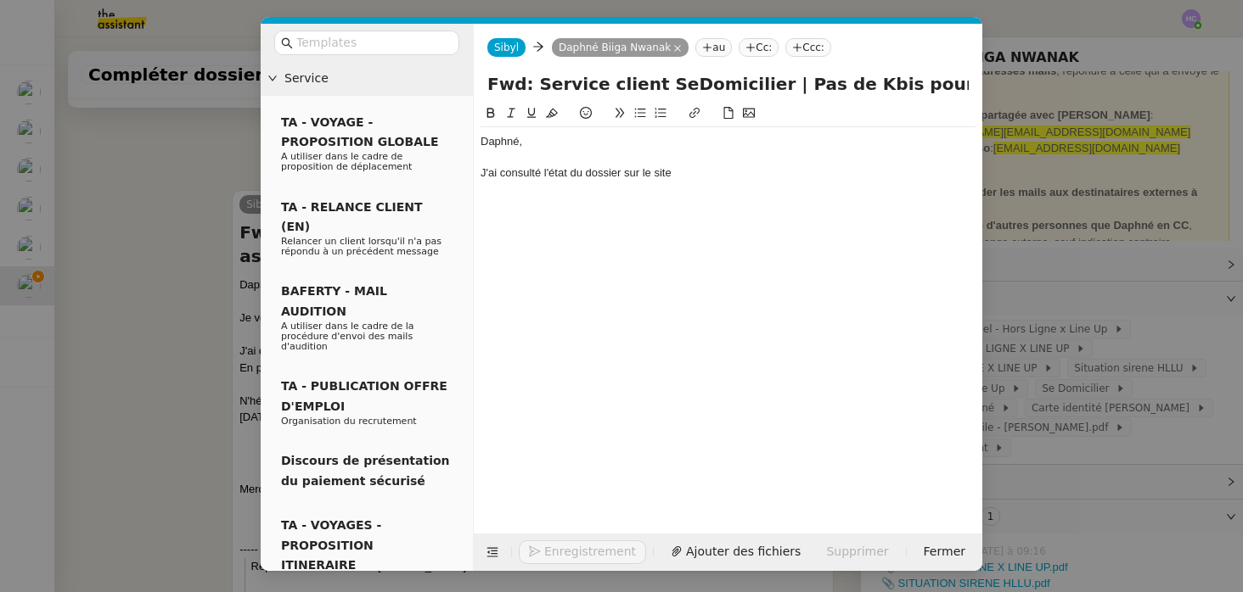
scroll to position [727, 0]
click at [118, 229] on nz-modal-container "Service TA - VOYAGE - PROPOSITION GLOBALE A utiliser dans le cadre de propositi…" at bounding box center [621, 296] width 1243 height 592
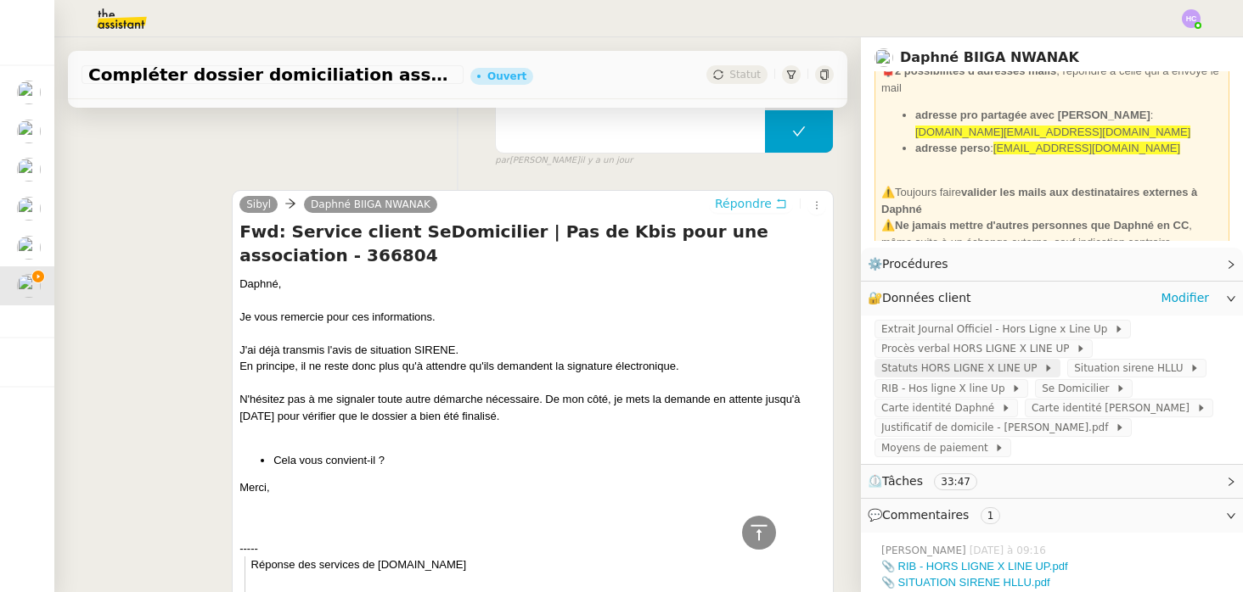
scroll to position [725, 0]
click at [956, 365] on span "Statuts HORS LIGNE X LINE UP" at bounding box center [962, 368] width 162 height 17
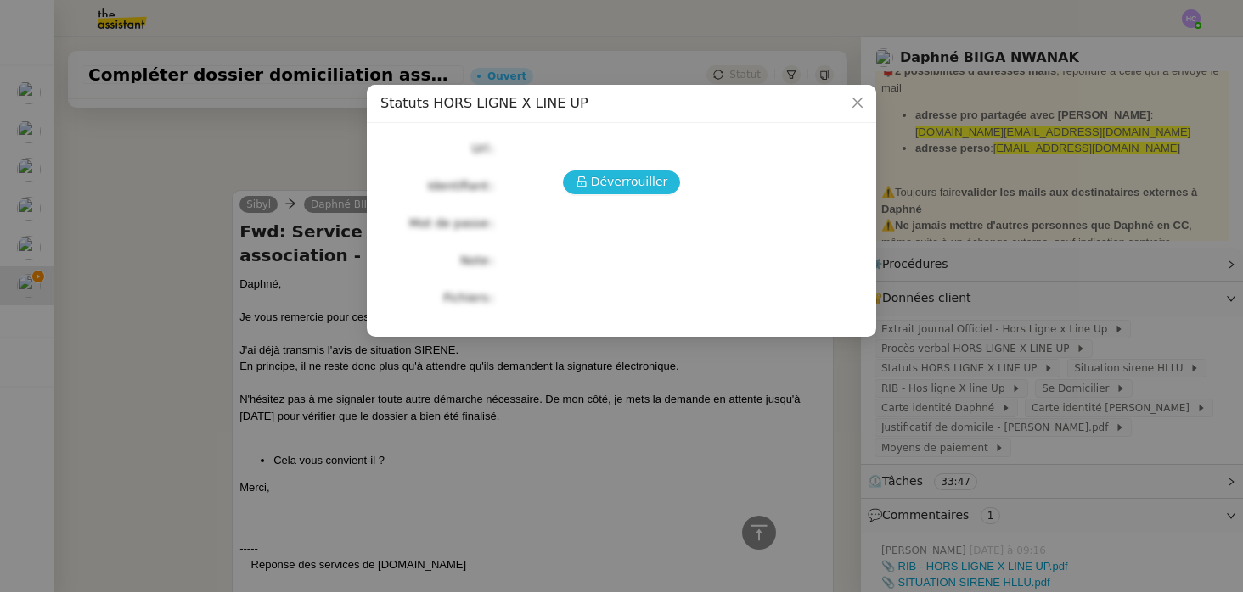
click at [637, 182] on span "Déverrouiller" at bounding box center [629, 182] width 77 height 20
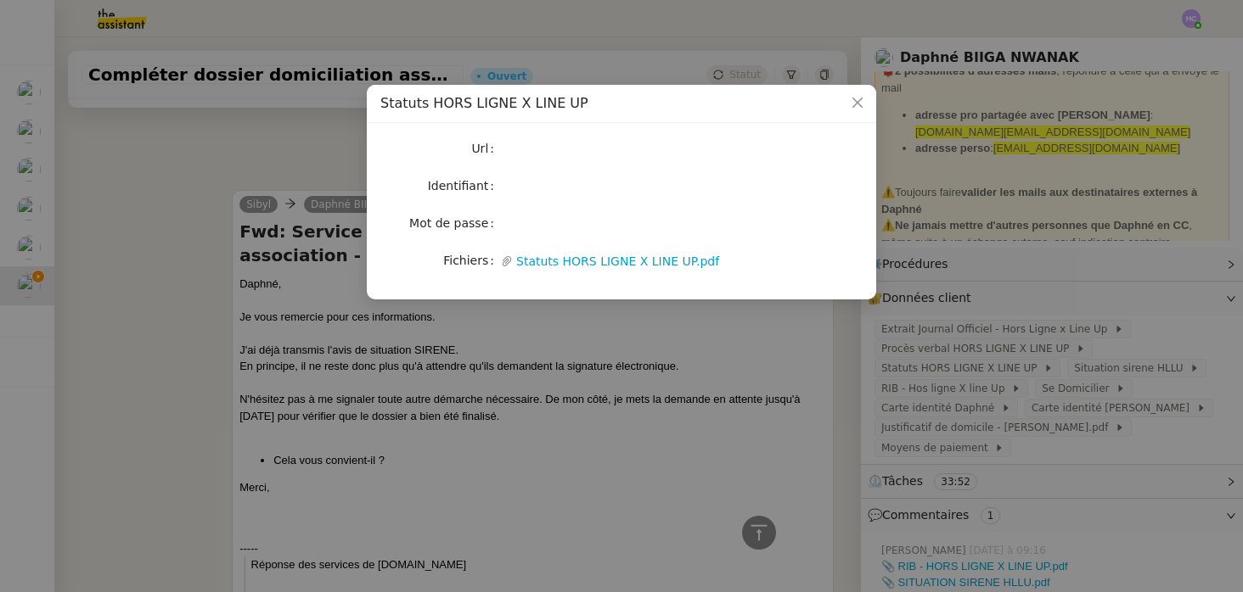
click at [551, 272] on nz-skeleton "Url Identifiant Mot de passe Fichiers Upload Statuts HORS LIGNE X LINE UP.pdf" at bounding box center [621, 211] width 482 height 149
click at [548, 259] on link "Statuts HORS LIGNE X LINE UP.pdf" at bounding box center [647, 262] width 269 height 20
click at [309, 346] on nz-modal-container "Statuts HORS LIGNE X LINE UP Url Identifiant Mot de passe Fichiers Upload Statu…" at bounding box center [621, 296] width 1243 height 592
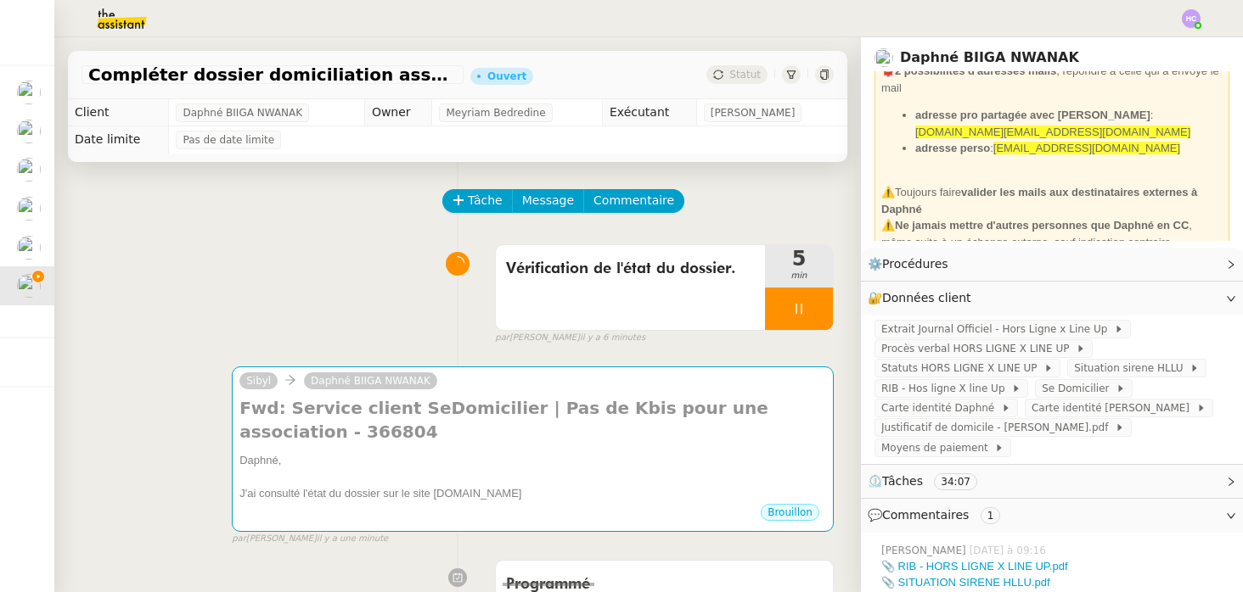
scroll to position [4, 0]
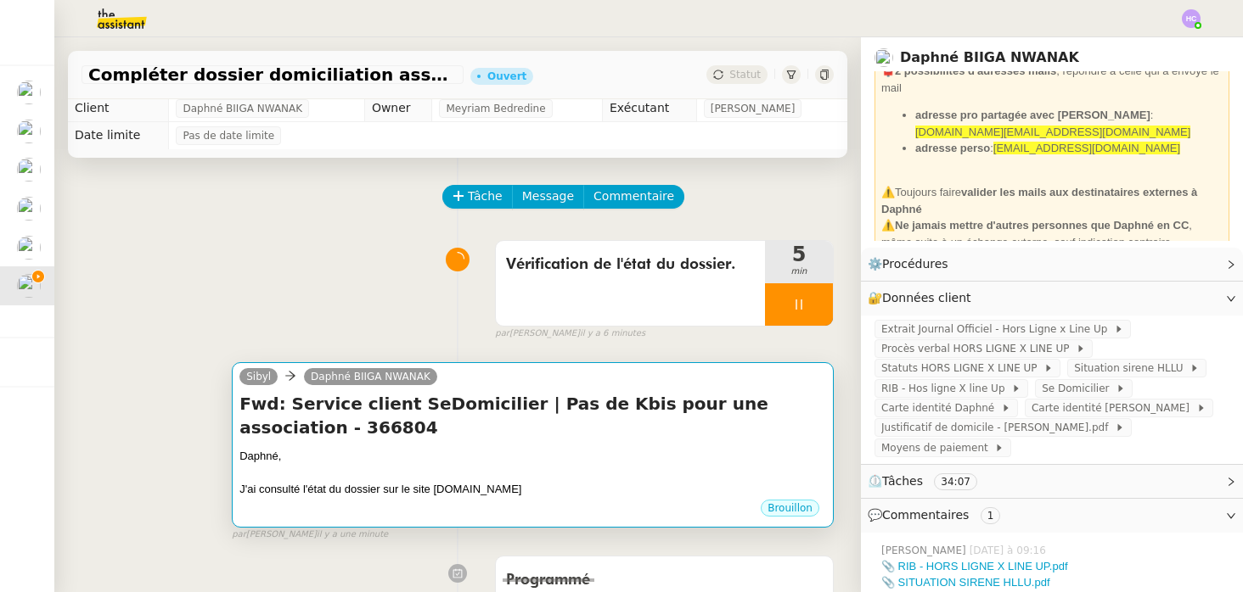
click at [482, 457] on div "Daphné," at bounding box center [532, 456] width 587 height 17
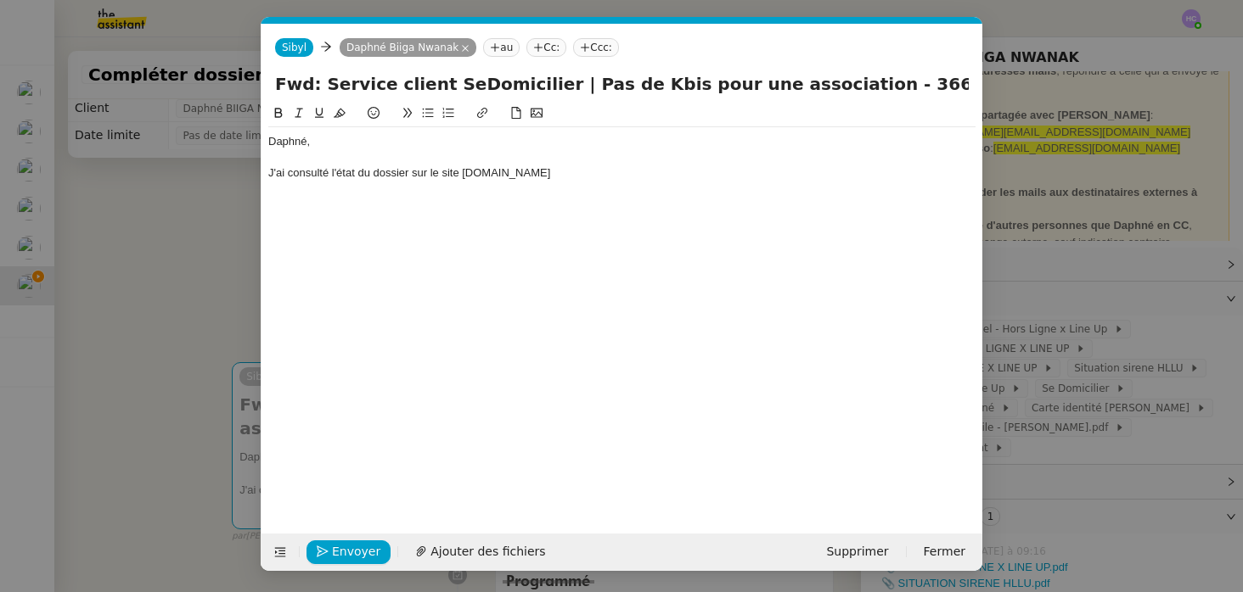
scroll to position [0, 36]
click at [554, 177] on div "J'ai consulté l'état du dossier sur le site [DOMAIN_NAME]" at bounding box center [621, 173] width 707 height 15
click at [736, 174] on div "J'ai consulté l'état du dossier sur le site [DOMAIN_NAME] et un nouveau documen…" at bounding box center [621, 173] width 707 height 15
click at [881, 172] on div "J'ai consulté l'état du dossier sur le site [DOMAIN_NAME] et un nouveau documen…" at bounding box center [621, 173] width 707 height 15
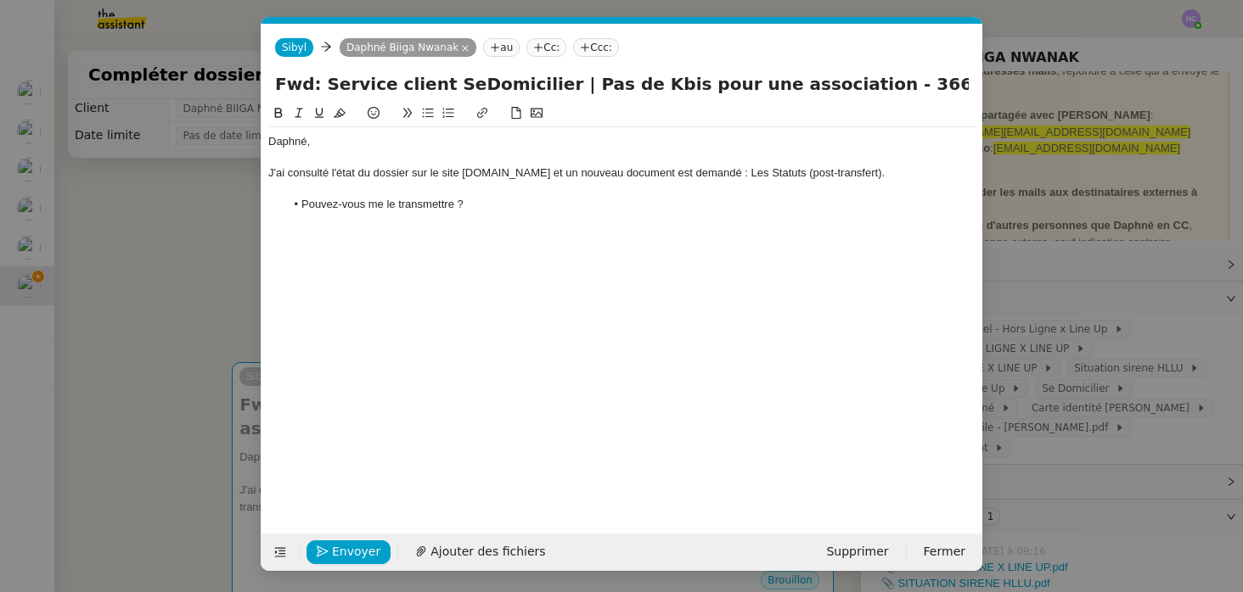
click at [732, 175] on div "J'ai consulté l'état du dossier sur le site [DOMAIN_NAME] et un nouveau documen…" at bounding box center [621, 173] width 707 height 15
drag, startPoint x: 891, startPoint y: 174, endPoint x: 735, endPoint y: 170, distance: 156.2
click at [735, 170] on div "J'ai consulté l'état du dossier sur le site [DOMAIN_NAME] et un nouveau documen…" at bounding box center [621, 181] width 707 height 31
click at [889, 171] on div "J'ai consulté l'état du dossier sur le site [DOMAIN_NAME] et un nouveau documen…" at bounding box center [621, 173] width 707 height 15
click at [352, 193] on div "J'ai consulté l'état du dossier sur le site [DOMAIN_NAME] et un nouveau documen…" at bounding box center [621, 181] width 707 height 31
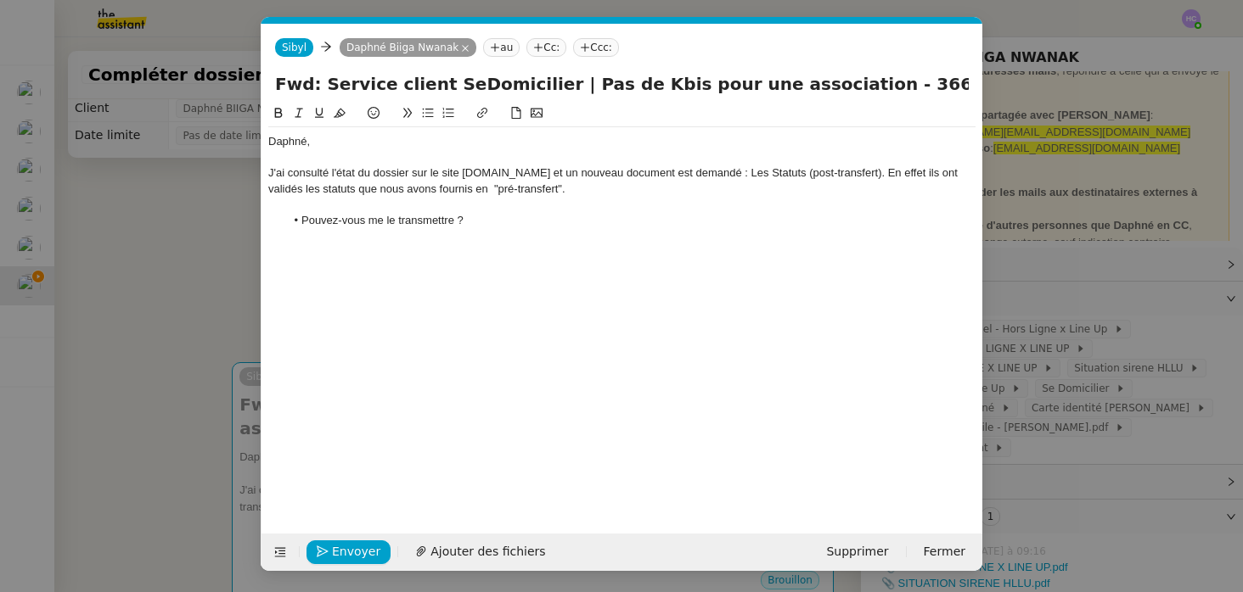
click at [870, 177] on div "J'ai consulté l'état du dossier sur le site [DOMAIN_NAME] et un nouveau documen…" at bounding box center [621, 181] width 707 height 31
click at [654, 190] on div "En effet ils ont validés les statuts que nous avons fournis en "pré-transfert"." at bounding box center [621, 189] width 707 height 15
click at [481, 224] on li "Pouvez-vous me le transmettre ?" at bounding box center [630, 220] width 691 height 15
click at [393, 220] on li "Pouvez-vous me le transmettre ?" at bounding box center [630, 220] width 691 height 15
click at [479, 223] on li "Pouvez-vous me les transmettre ?" at bounding box center [630, 220] width 691 height 15
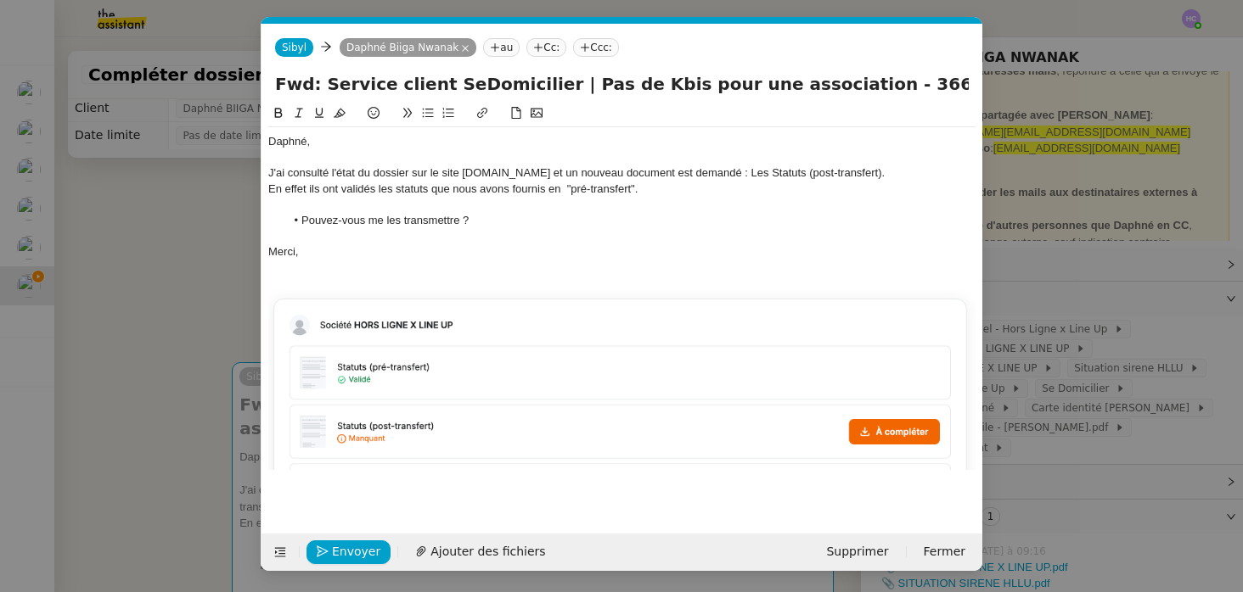
click at [366, 152] on div at bounding box center [621, 157] width 707 height 15
click at [663, 190] on div "En effet ils ont validés les statuts que nous avons fournis en "pré-transfert"." at bounding box center [621, 189] width 707 height 15
drag, startPoint x: 766, startPoint y: 192, endPoint x: 836, endPoint y: 196, distance: 70.6
click at [836, 196] on div "En effet ils ont validés les statuts que nous avons fournis en "pré-transfert".…" at bounding box center [621, 189] width 707 height 15
click at [527, 213] on li "Pouvez-vous me les transmettre ?" at bounding box center [630, 220] width 691 height 15
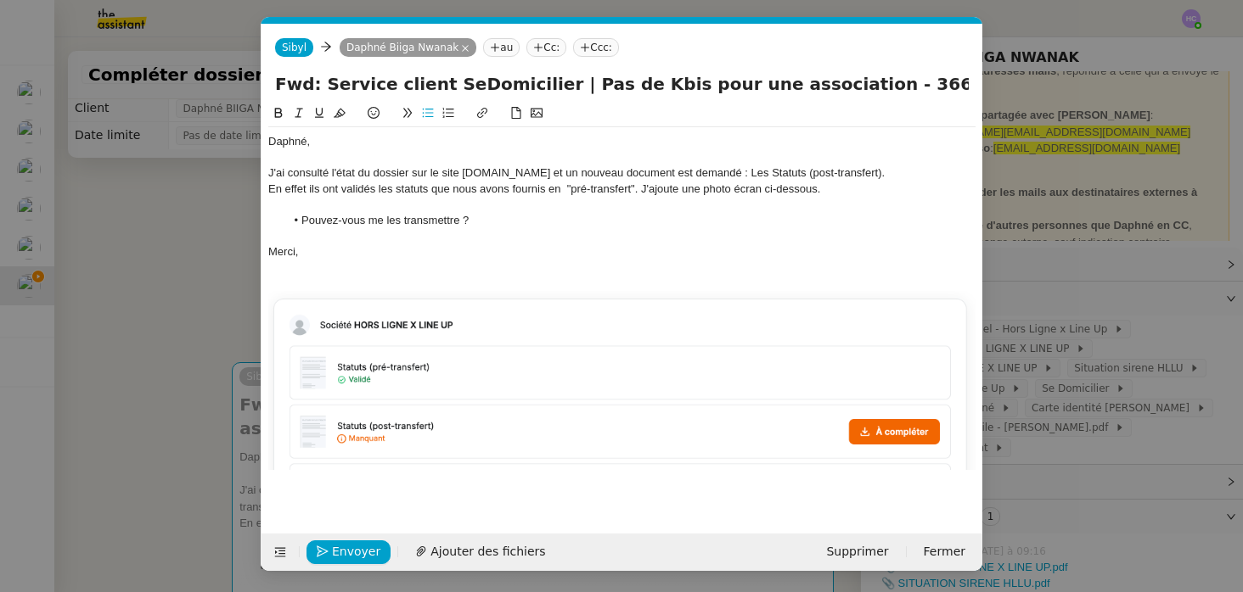
click at [485, 226] on li "Pouvez-vous me les transmettre ?" at bounding box center [630, 220] width 691 height 15
click at [332, 163] on div at bounding box center [621, 157] width 707 height 15
click at [337, 168] on div "J'ai consulté l'état du dossier sur le site [DOMAIN_NAME] et un nouveau documen…" at bounding box center [621, 173] width 707 height 15
click at [738, 170] on div "J'ai consulté l'état du dossier sur le site [DOMAIN_NAME] et un nouveau documen…" at bounding box center [621, 173] width 707 height 15
click at [757, 171] on div "J'ai consulté l'état du dossier sur le site [DOMAIN_NAME] et un nouveau documen…" at bounding box center [621, 173] width 707 height 15
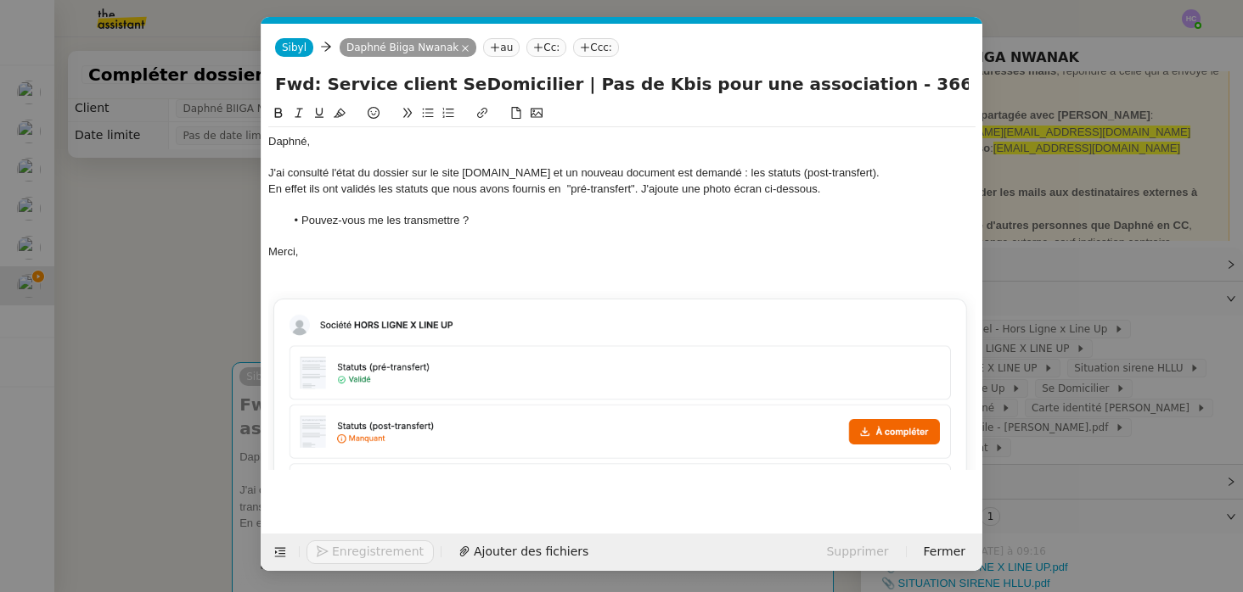
click at [850, 194] on div "En effet ils ont validés les statuts que nous avons fournis en "pré-transfert".…" at bounding box center [621, 189] width 707 height 15
click at [542, 219] on li "Pouvez-vous me les transmettre ?" at bounding box center [630, 220] width 691 height 15
click at [342, 547] on span "Envoyer" at bounding box center [356, 552] width 48 height 20
click at [342, 547] on span "Confirmer l'envoi" at bounding box center [383, 552] width 102 height 20
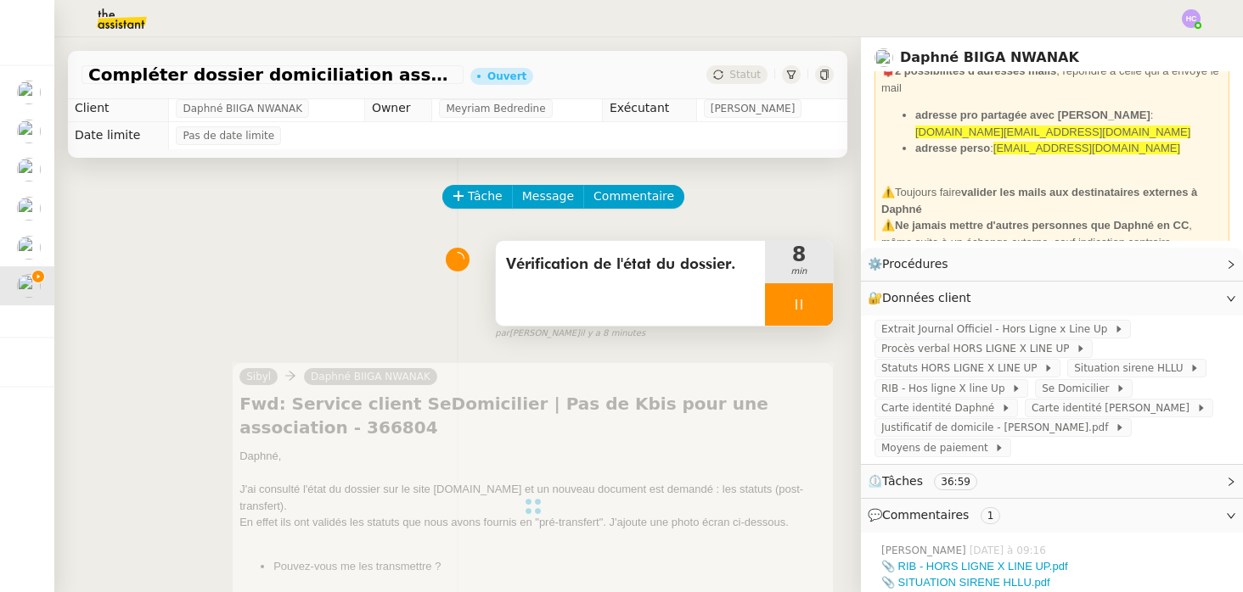
click at [785, 302] on div at bounding box center [799, 304] width 68 height 42
click at [809, 306] on icon at bounding box center [816, 305] width 14 height 14
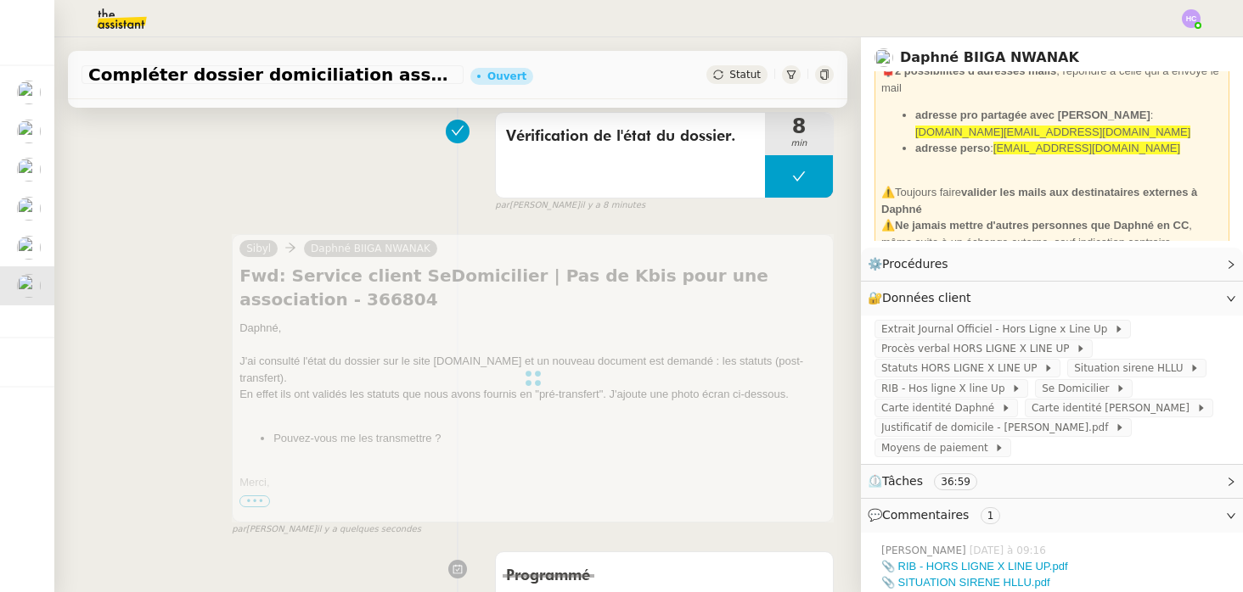
scroll to position [244, 0]
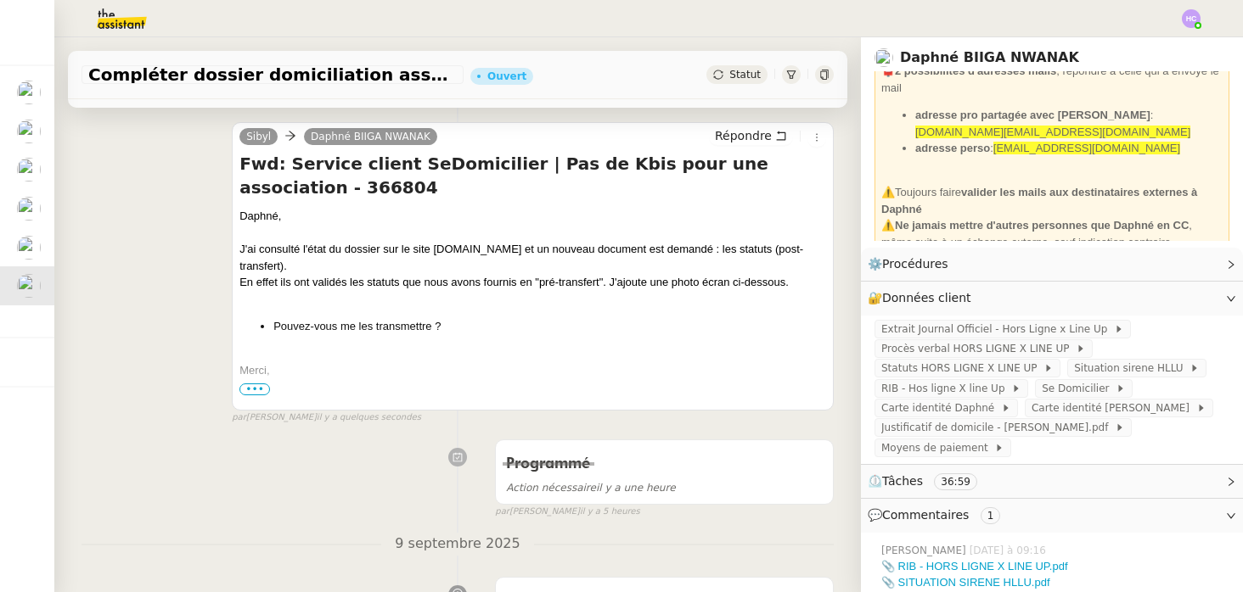
click at [255, 387] on span "•••" at bounding box center [254, 390] width 31 height 12
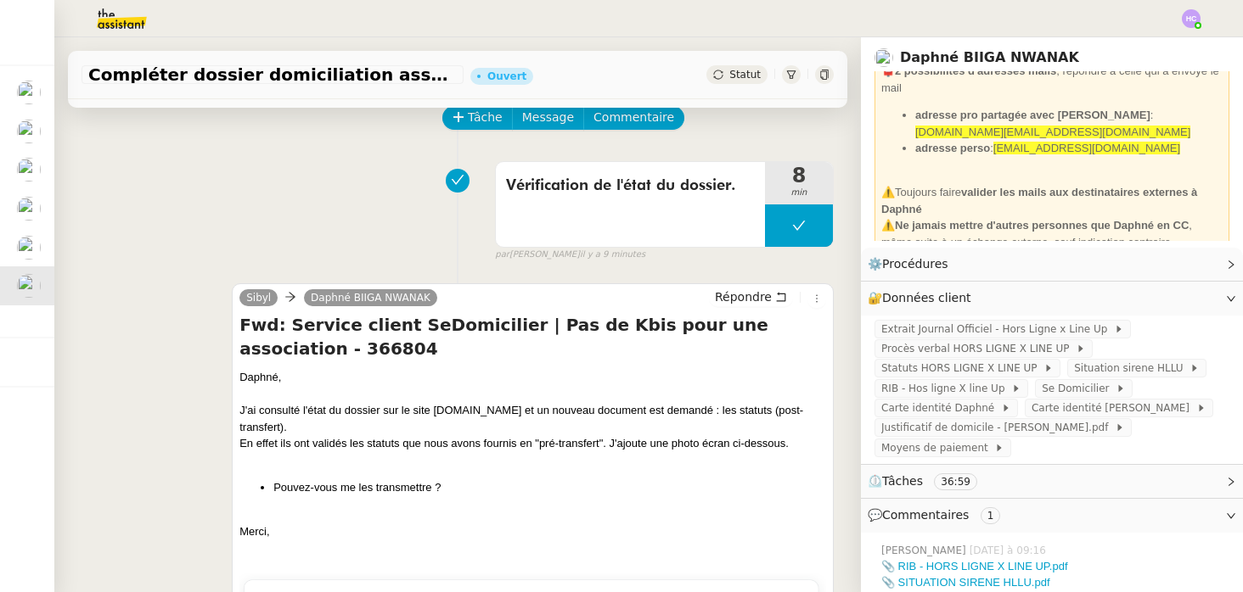
scroll to position [0, 0]
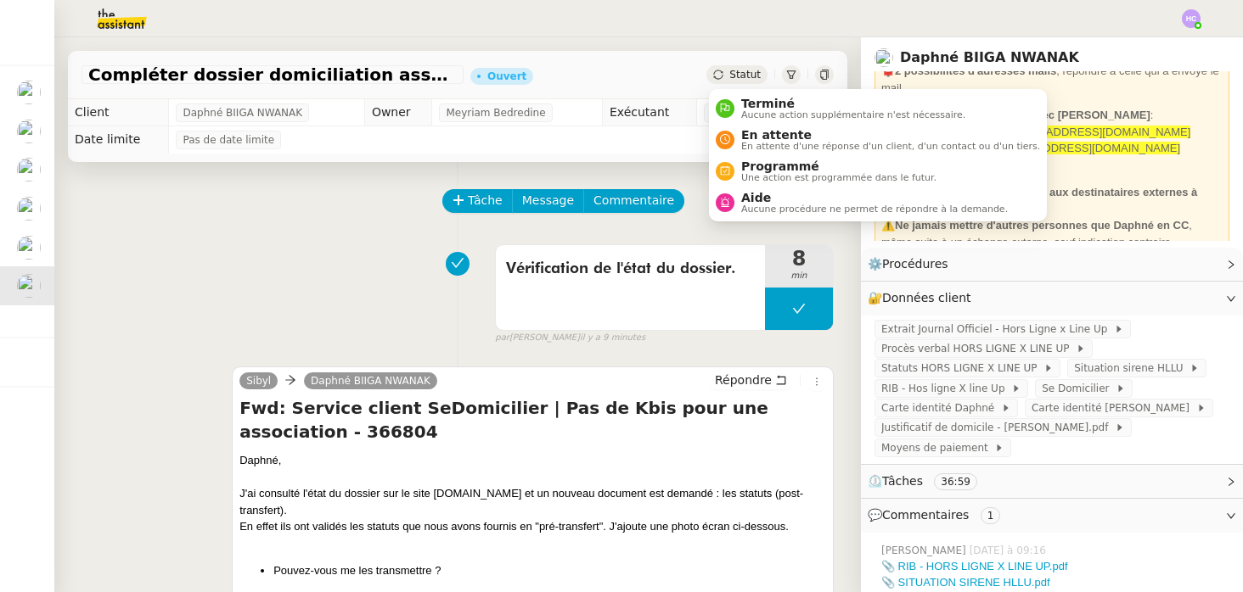
click at [735, 75] on span "Statut" at bounding box center [744, 75] width 31 height 12
click at [755, 144] on span "En attente d'une réponse d'un client, d'un contact ou d'un tiers." at bounding box center [890, 146] width 299 height 9
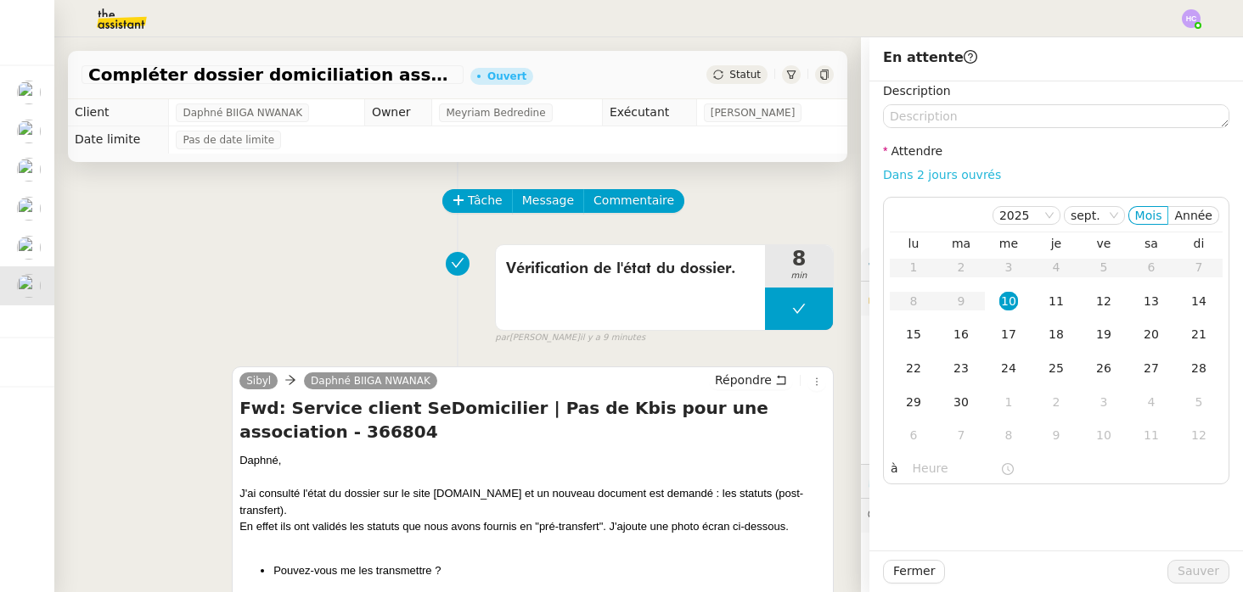
click at [942, 172] on link "Dans 2 jours ouvrés" at bounding box center [942, 175] width 118 height 14
type input "07:00"
click at [1195, 568] on span "Sauver" at bounding box center [1198, 572] width 42 height 20
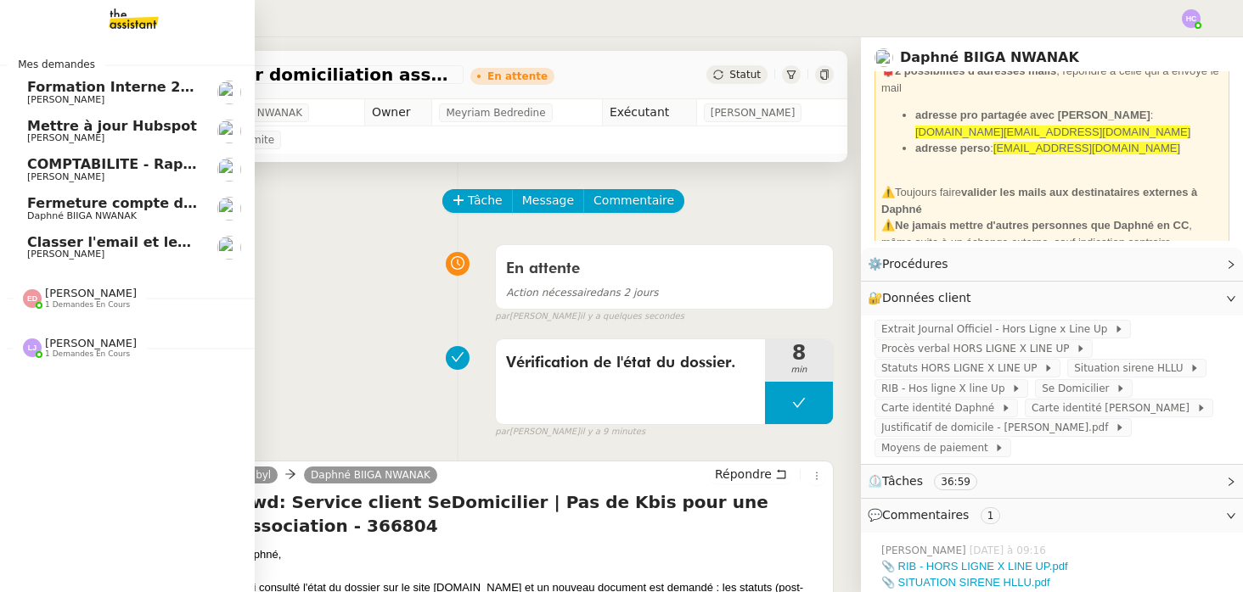
click at [83, 201] on span "Fermeture compte domiciliation Kandbaz" at bounding box center [185, 203] width 317 height 16
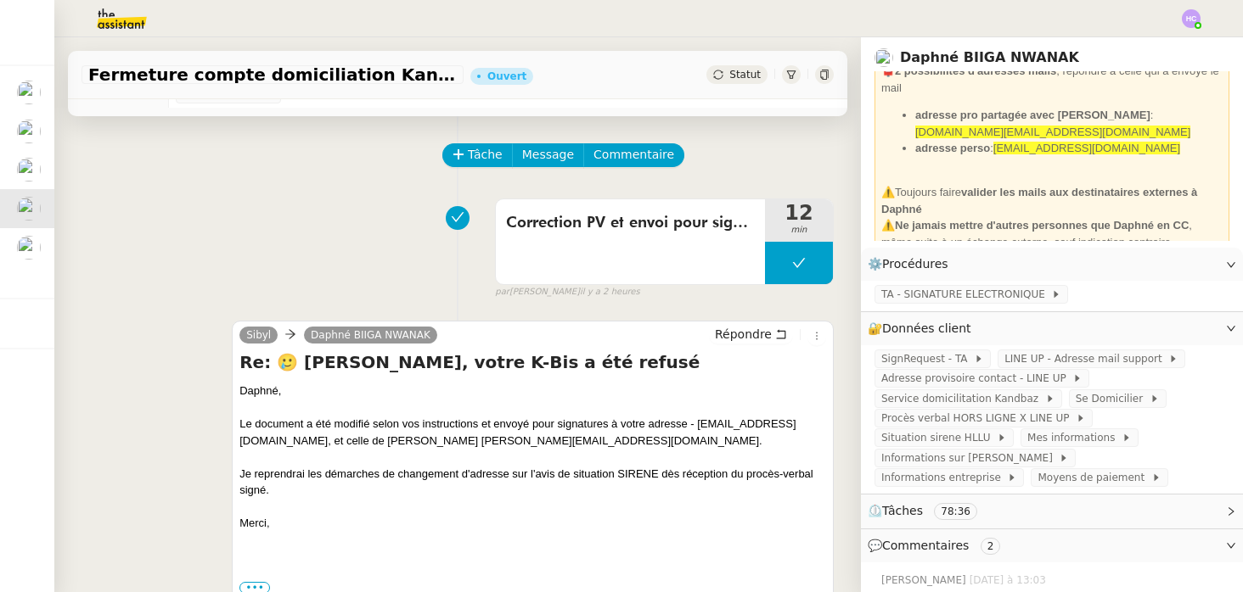
scroll to position [48, 0]
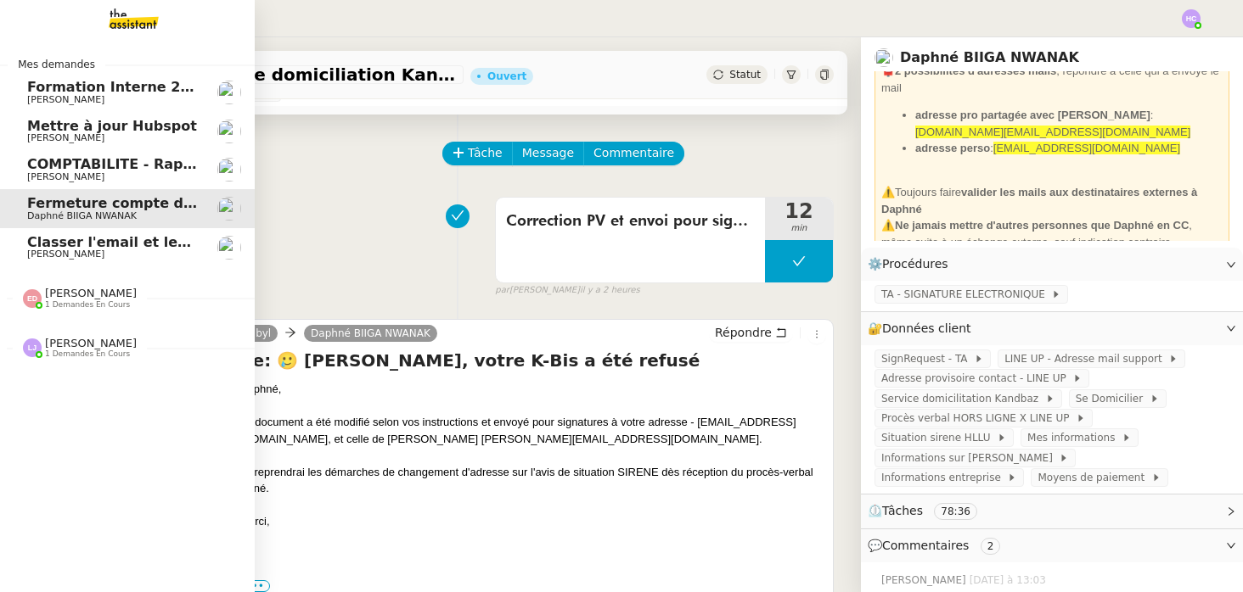
click at [49, 209] on span "Fermeture compte domiciliation Kandbaz" at bounding box center [185, 203] width 317 height 16
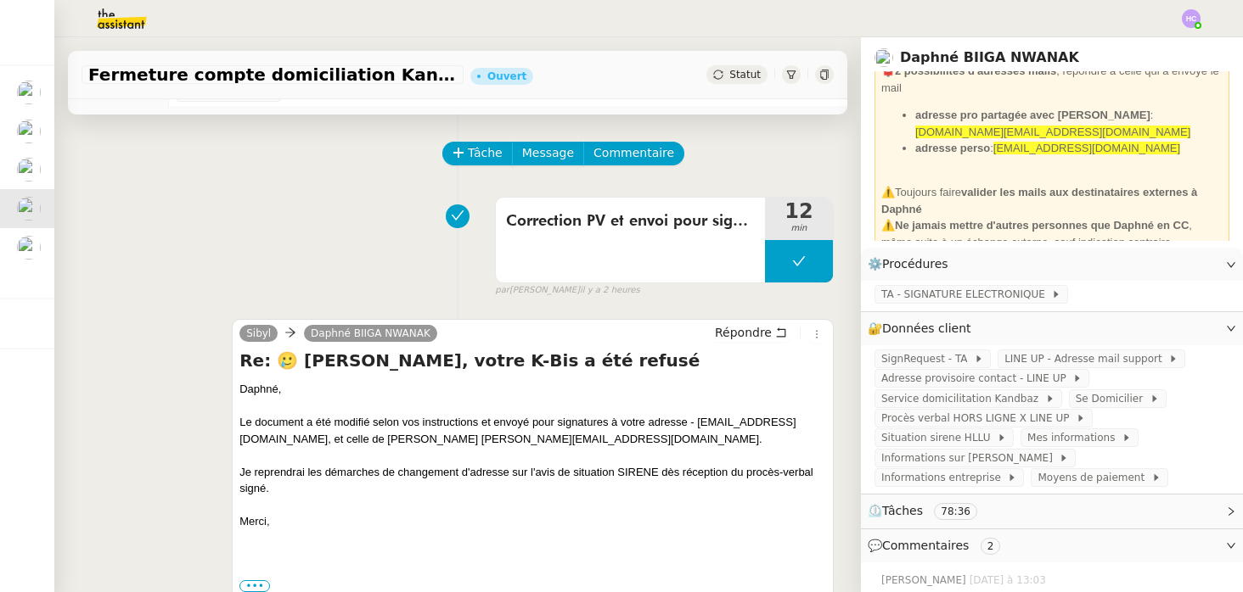
click at [272, 226] on div "Correction PV et envoi pour signatures 12 min false par [PERSON_NAME] il y a 2 …" at bounding box center [457, 243] width 752 height 109
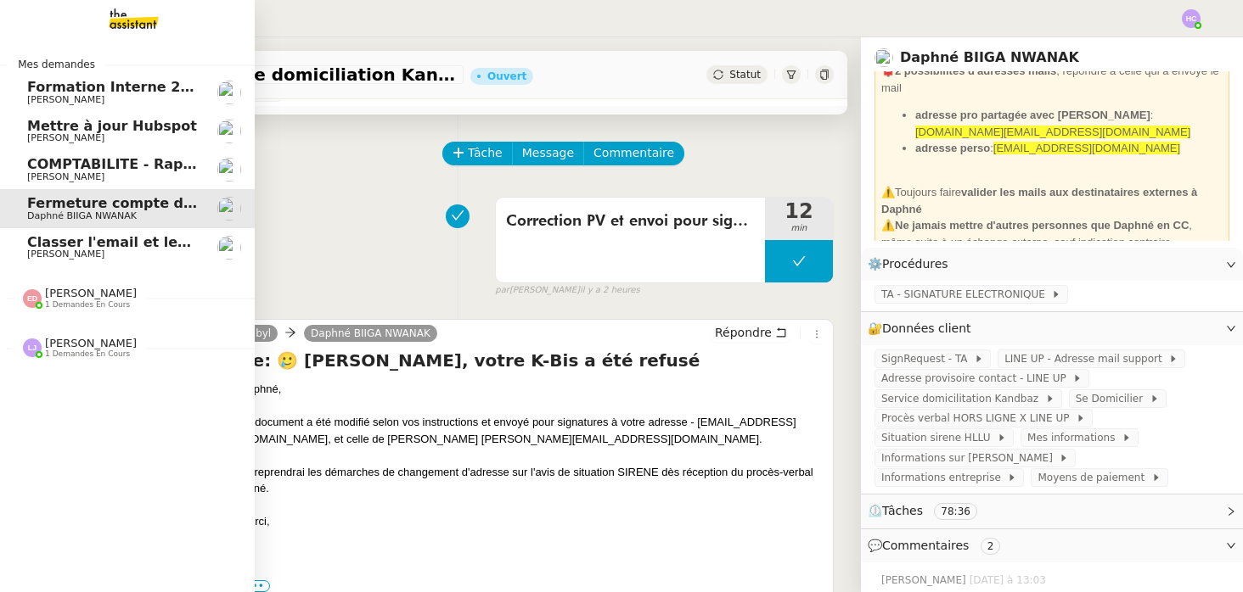
click at [83, 166] on span "COMPTABILITE - Rapprochement bancaire - 1 septembre 2025" at bounding box center [264, 164] width 474 height 16
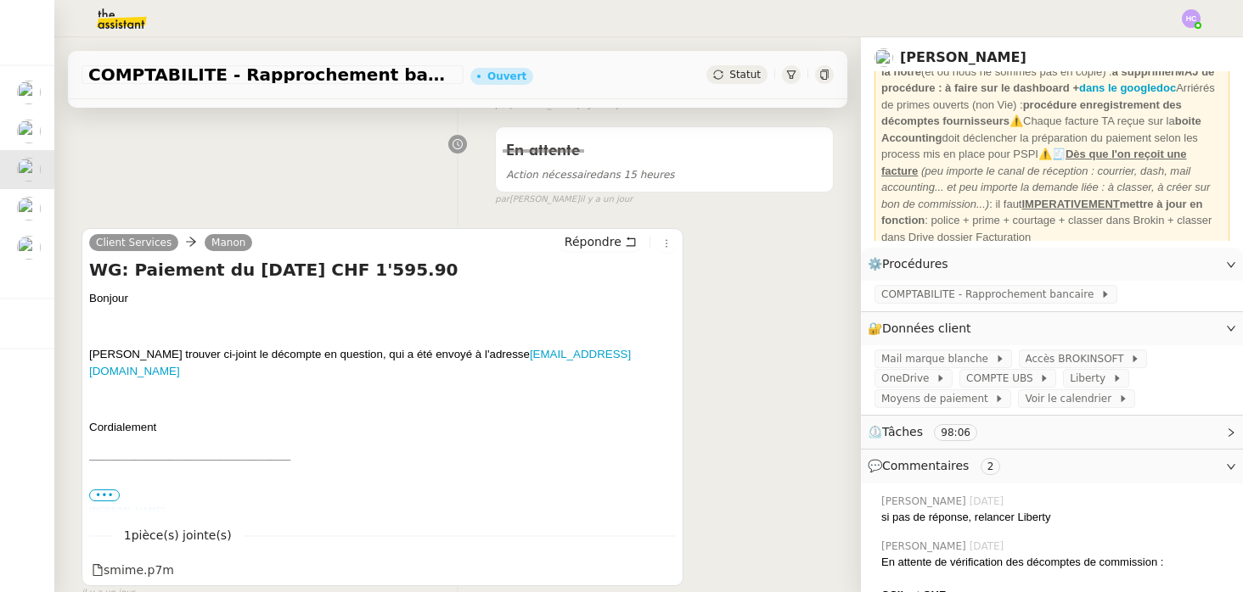
scroll to position [52, 0]
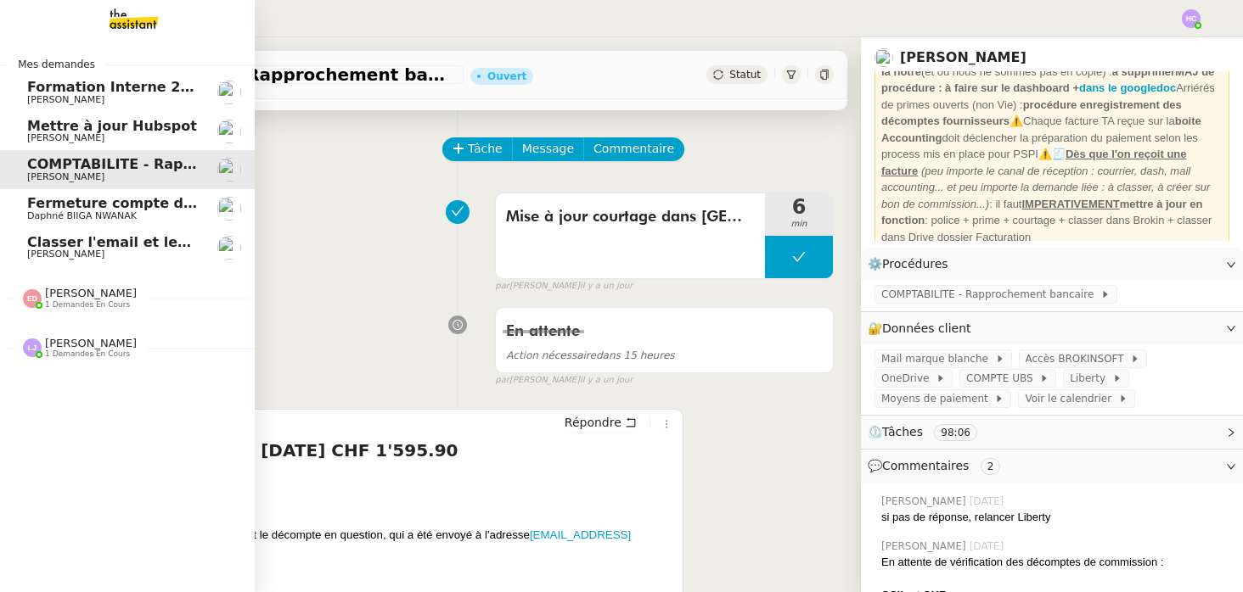
click at [124, 128] on span "Mettre à jour Hubspot" at bounding box center [112, 126] width 170 height 16
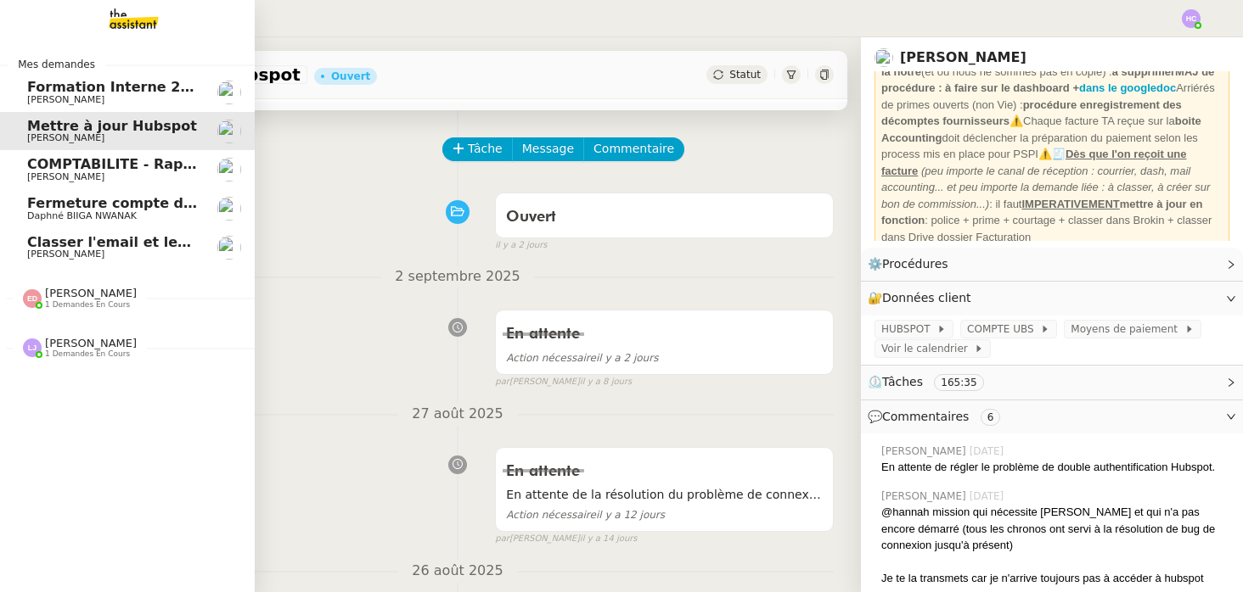
click at [130, 208] on span "Fermeture compte domiciliation Kandbaz" at bounding box center [185, 203] width 317 height 16
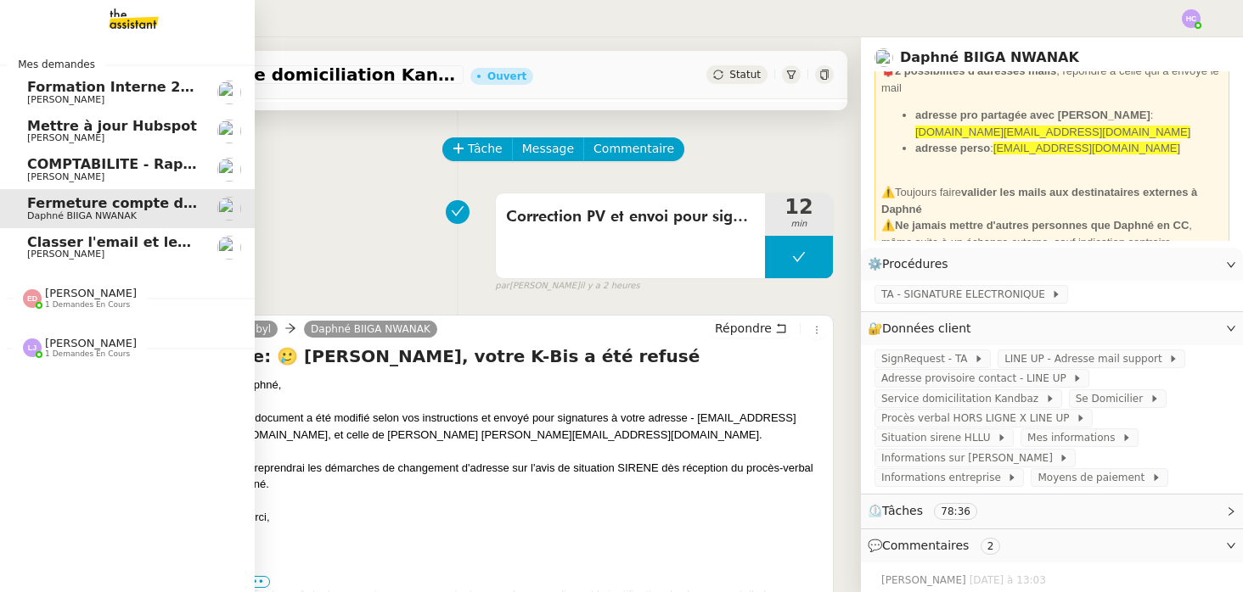
click at [59, 241] on span "Classer l'email et les fichiers" at bounding box center [137, 242] width 220 height 16
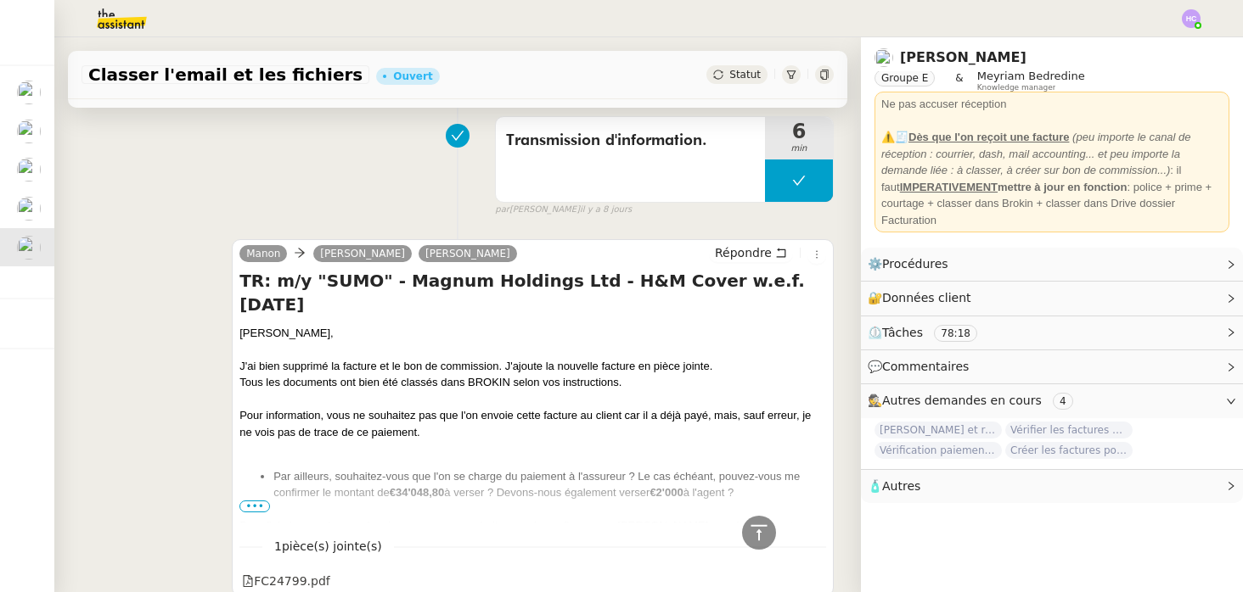
scroll to position [1873, 0]
